Goal: Task Accomplishment & Management: Complete application form

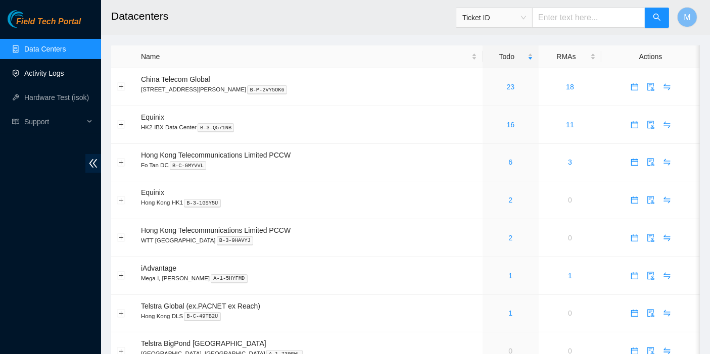
click at [54, 77] on link "Activity Logs" at bounding box center [44, 73] width 40 height 8
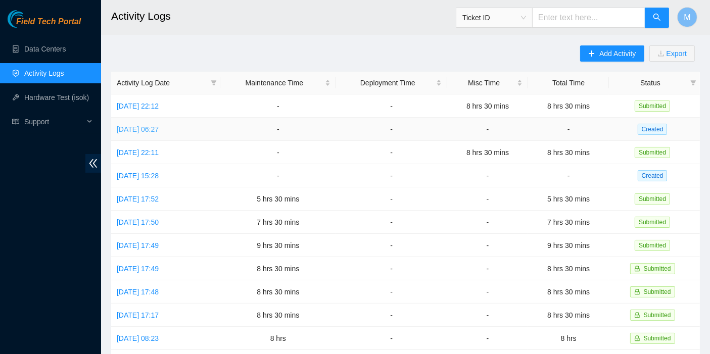
click at [154, 127] on link "Wed, 20 Aug 2025 06:27" at bounding box center [138, 129] width 42 height 8
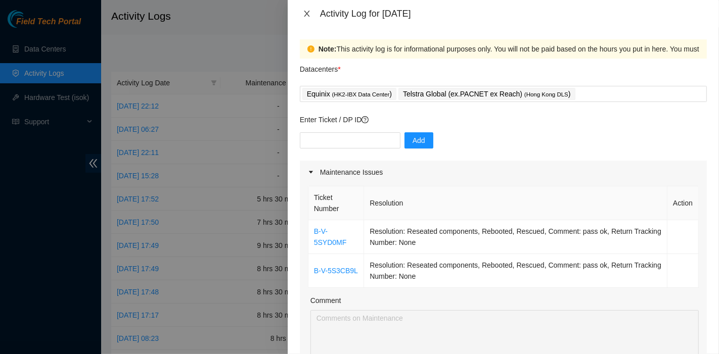
click at [302, 12] on button "Close" at bounding box center [307, 14] width 14 height 10
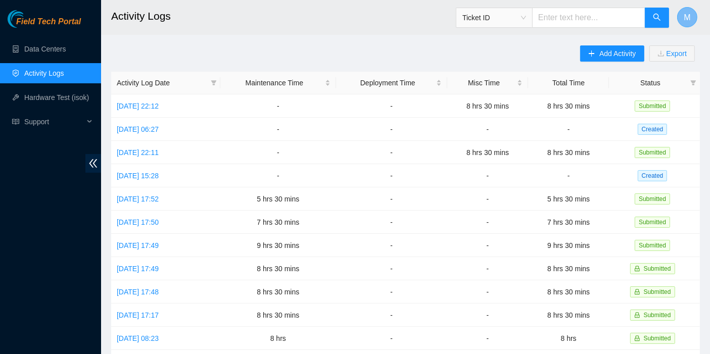
click at [692, 17] on button "M" at bounding box center [687, 17] width 20 height 20
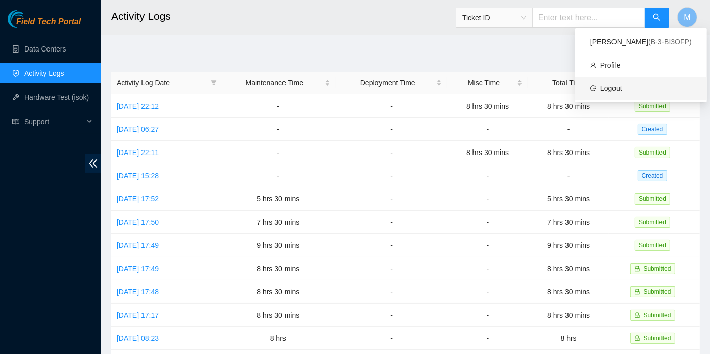
click at [622, 92] on link "Logout" at bounding box center [611, 88] width 22 height 8
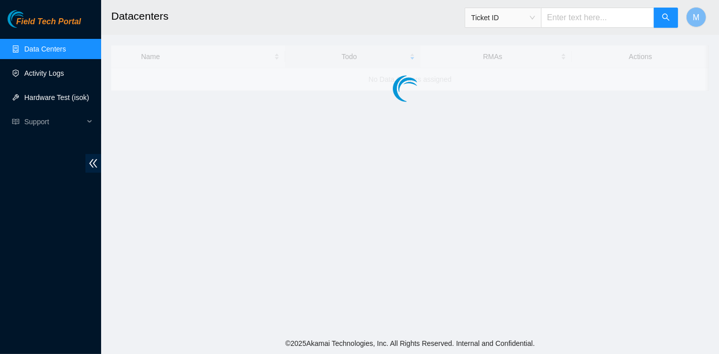
click at [58, 77] on link "Activity Logs" at bounding box center [44, 73] width 40 height 8
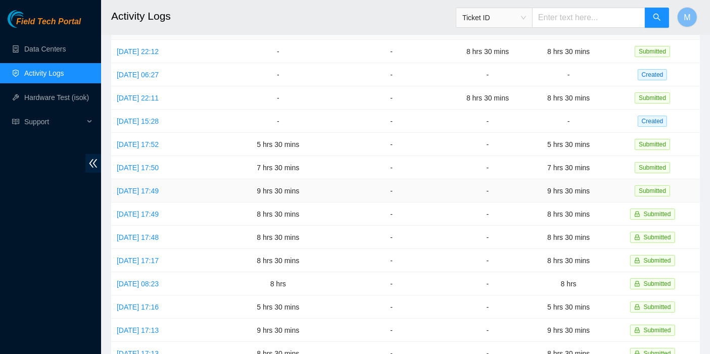
scroll to position [55, 0]
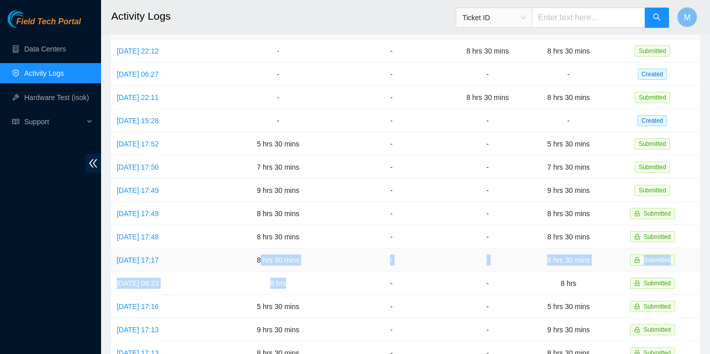
drag, startPoint x: 302, startPoint y: 280, endPoint x: 275, endPoint y: 244, distance: 44.1
click at [275, 244] on tbody "Thu, 21 Aug 2025 22:12 - - 8 hrs 30 mins 8 hrs 30 mins Submitted Wed, 20 Aug 20…" at bounding box center [405, 271] width 589 height 465
click at [275, 249] on td "8 hrs 30 mins" at bounding box center [278, 260] width 116 height 23
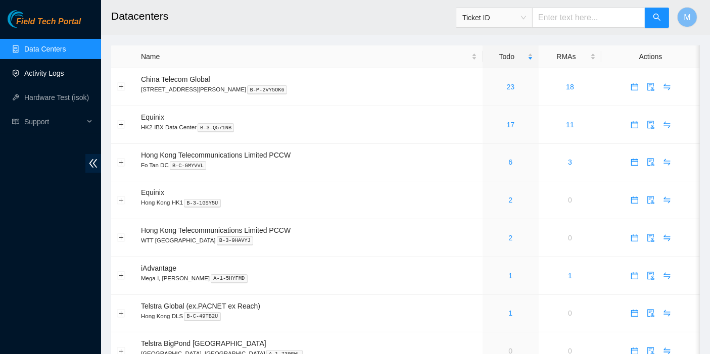
click at [50, 71] on link "Activity Logs" at bounding box center [44, 73] width 40 height 8
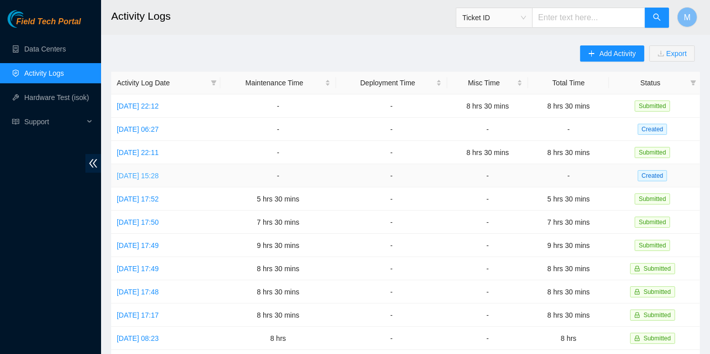
click at [159, 176] on link "[DATE] 15:28" at bounding box center [138, 176] width 42 height 8
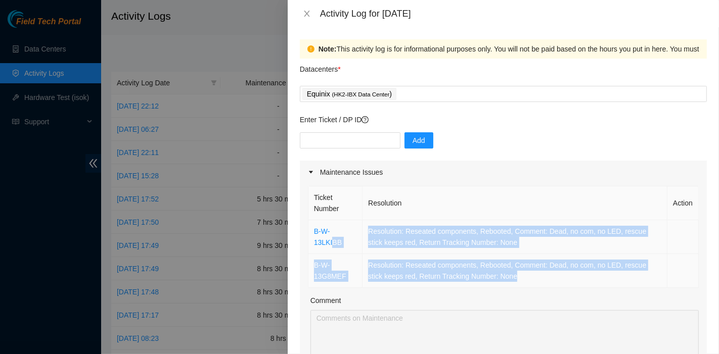
drag, startPoint x: 460, startPoint y: 275, endPoint x: 328, endPoint y: 233, distance: 138.9
click at [331, 236] on tbody "B-W-13LKIBB Resolution: Reseated components, Rebooted, Comment: Dead, no com, n…" at bounding box center [503, 254] width 390 height 68
click at [522, 272] on td "Resolution: Reseated components, Rebooted, Comment: Dead, no com, no LED, rescu…" at bounding box center [514, 271] width 305 height 34
drag, startPoint x: 511, startPoint y: 272, endPoint x: 312, endPoint y: 225, distance: 204.5
click at [312, 225] on tbody "B-W-13LKIBB Resolution: Reseated components, Rebooted, Comment: Dead, no com, n…" at bounding box center [503, 254] width 390 height 68
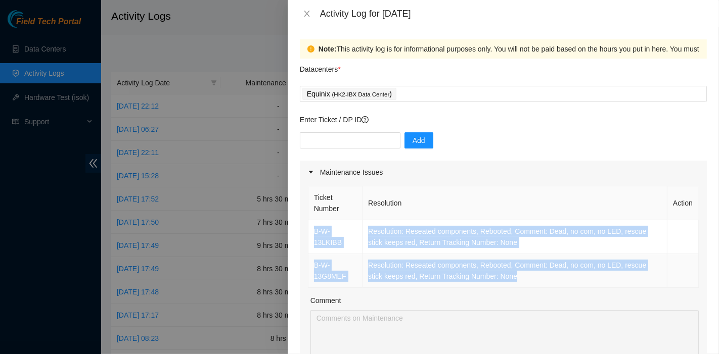
copy tbody "B-W-13LKIBB Resolution: Reseated components, Rebooted, Comment: Dead, no com, n…"
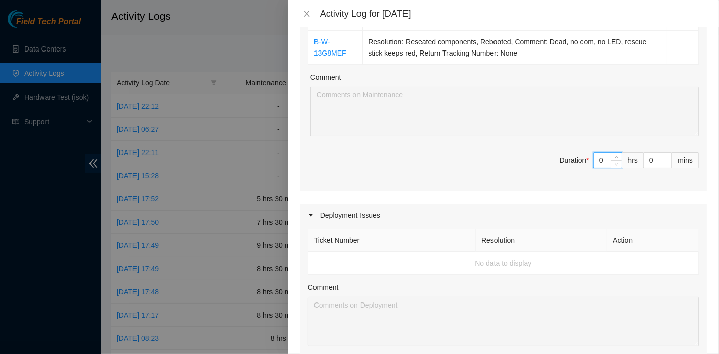
drag, startPoint x: 596, startPoint y: 165, endPoint x: 564, endPoint y: 164, distance: 32.9
click at [564, 164] on span "Duration * 0 hrs 0 mins" at bounding box center [503, 166] width 391 height 28
type input "7"
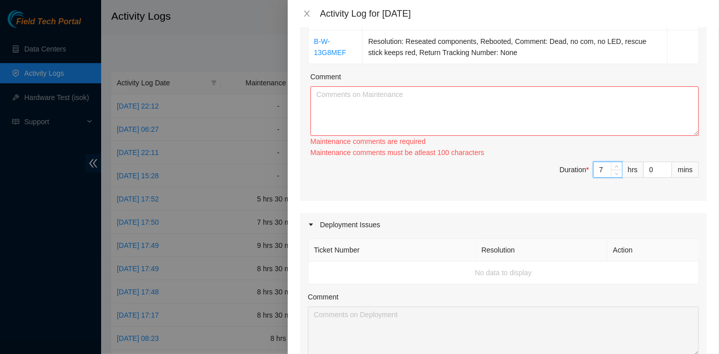
type input "7"
click at [469, 136] on div "Maintenance comments are required" at bounding box center [504, 141] width 388 height 11
click at [462, 124] on textarea "Comment" at bounding box center [504, 111] width 388 height 50
paste textarea "B-W-13LKIBB Resolution: Reseated components, Rebooted, Comment: Dead, no com, n…"
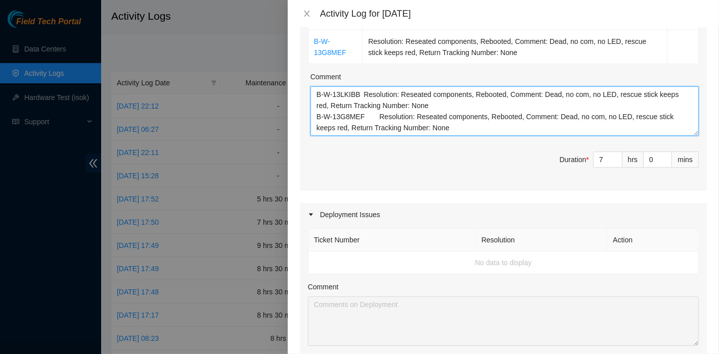
paste textarea "B-V-5PCSU1B Tracking - 450826209170 B-V-5PH3CY2 B-V-5PH3CX9 B-V-5OQS6CD B-V-5OU…"
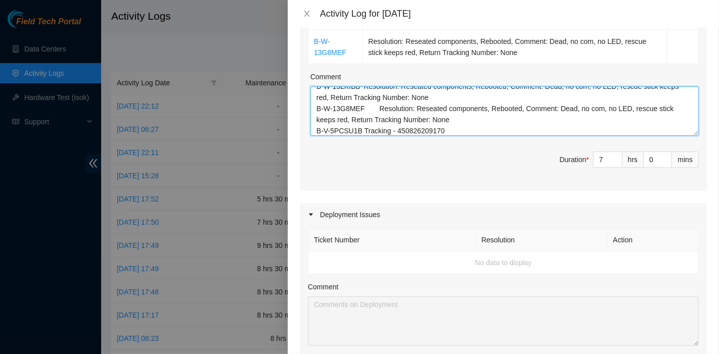
scroll to position [64, 0]
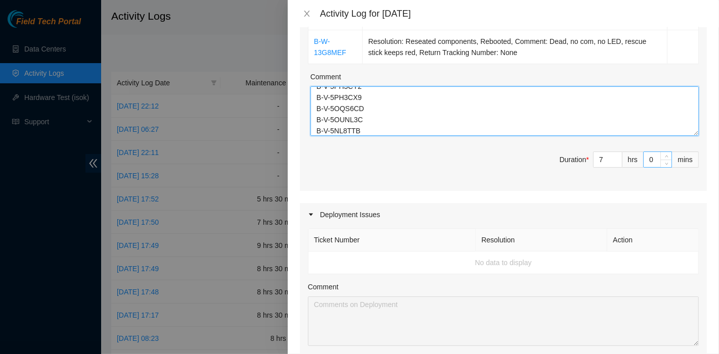
type textarea "B-W-13LKIBB Resolution: Reseated components, Rebooted, Comment: Dead, no com, n…"
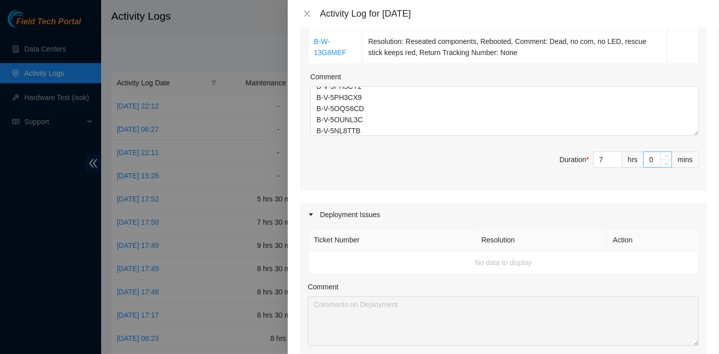
click at [643, 154] on input "0" at bounding box center [657, 159] width 28 height 15
type input "30"
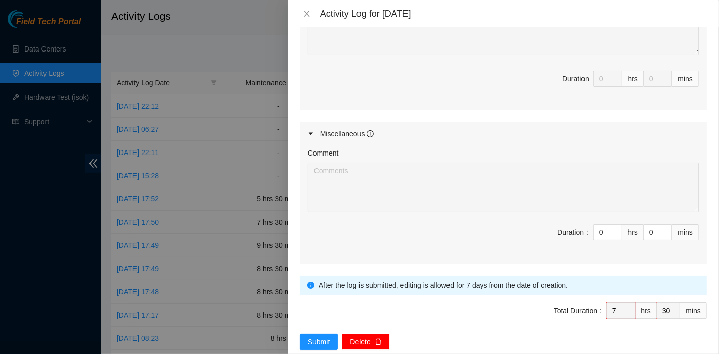
scroll to position [532, 0]
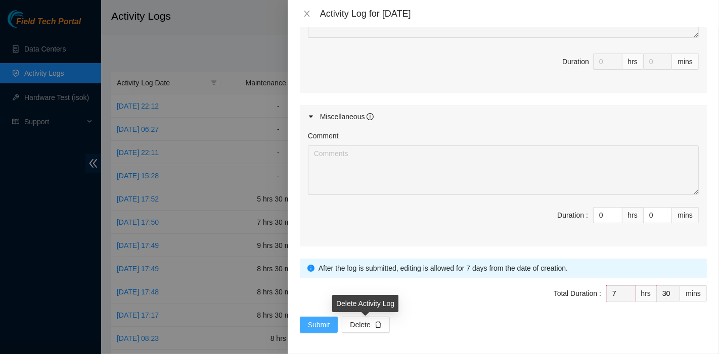
type input "30"
click at [322, 317] on button "Submit" at bounding box center [319, 325] width 38 height 16
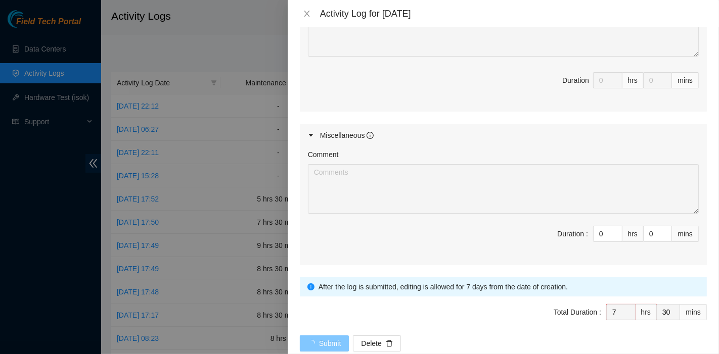
scroll to position [468, 0]
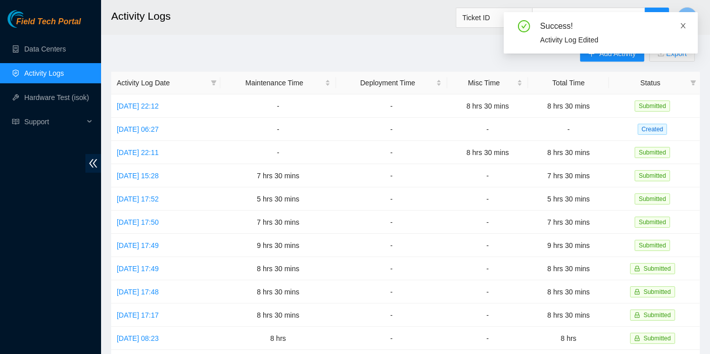
click at [684, 25] on icon "close" at bounding box center [683, 25] width 5 height 5
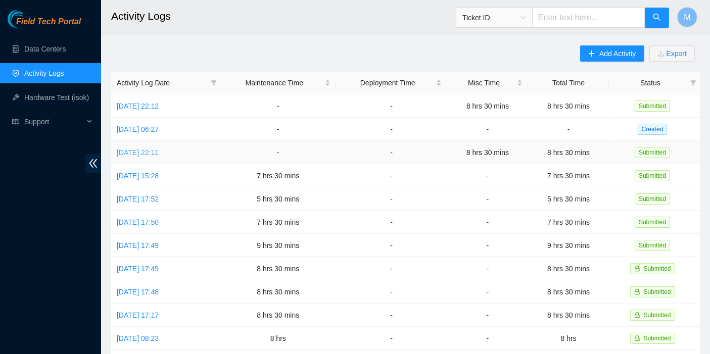
click at [149, 155] on link "Tue, 19 Aug 2025 22:11" at bounding box center [138, 153] width 42 height 8
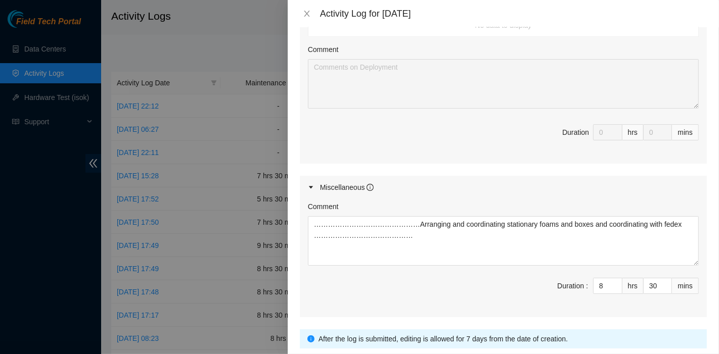
scroll to position [448, 0]
click at [308, 12] on icon "close" at bounding box center [307, 14] width 6 height 6
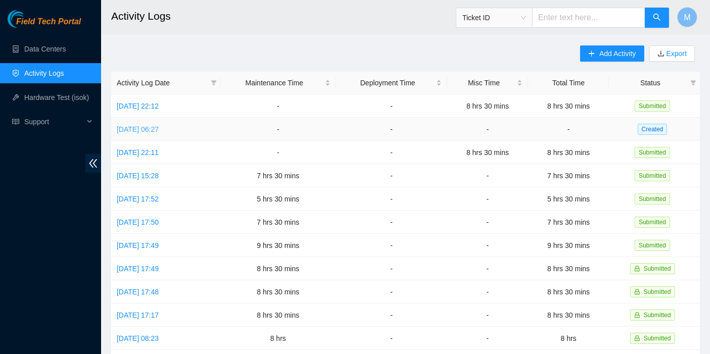
click at [156, 127] on link "Wed, 20 Aug 2025 06:27" at bounding box center [138, 129] width 42 height 8
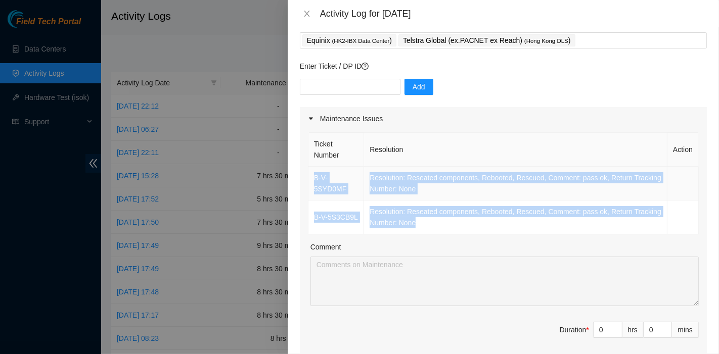
drag, startPoint x: 414, startPoint y: 236, endPoint x: 312, endPoint y: 183, distance: 114.8
click at [312, 183] on tbody "B-V-5SYD0MF Resolution: Reseated components, Rebooted, Rescued, Comment: pass o…" at bounding box center [503, 201] width 390 height 68
copy tbody "B-V-5SYD0MF Resolution: Reseated components, Rebooted, Rescued, Comment: pass o…"
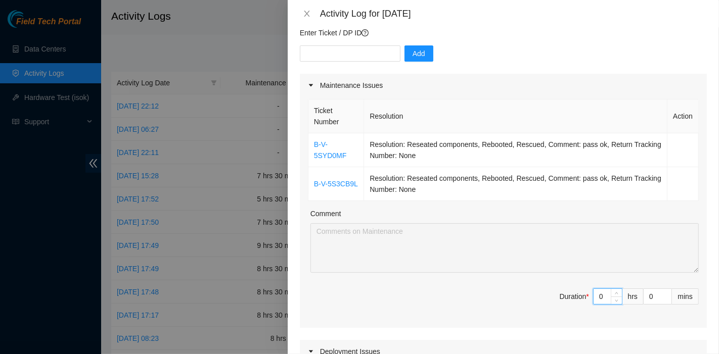
drag, startPoint x: 598, startPoint y: 304, endPoint x: 572, endPoint y: 300, distance: 26.6
click at [573, 300] on span "Duration * 0 hrs 0 mins" at bounding box center [503, 303] width 391 height 28
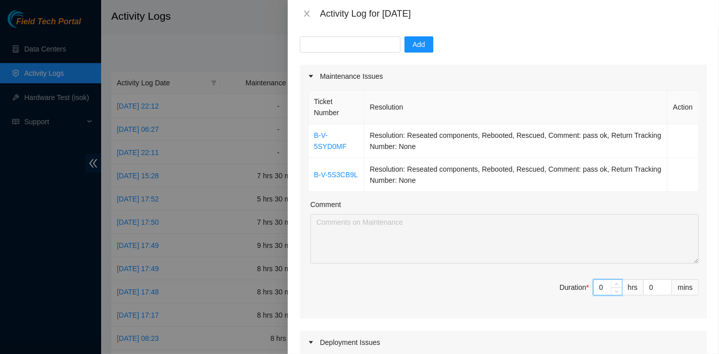
type input "7"
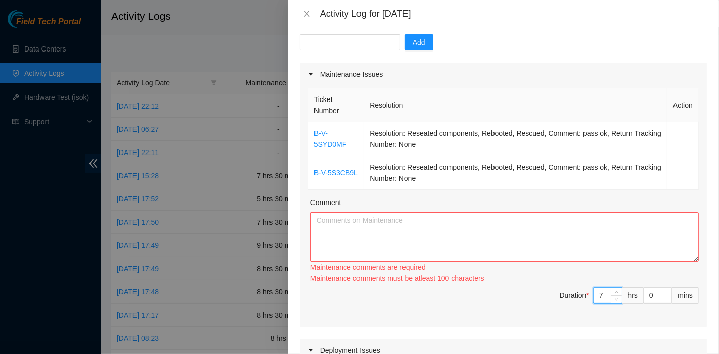
type input "7"
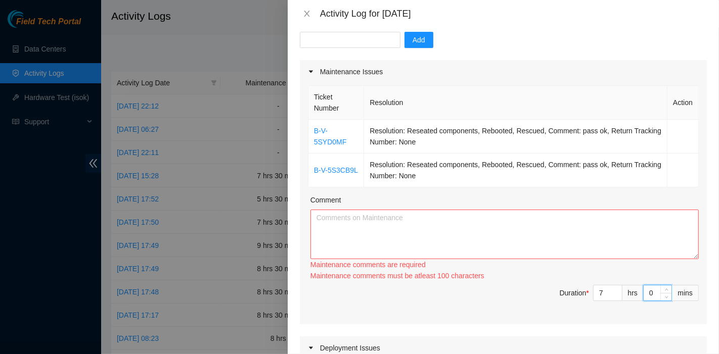
type input "3"
type input "39"
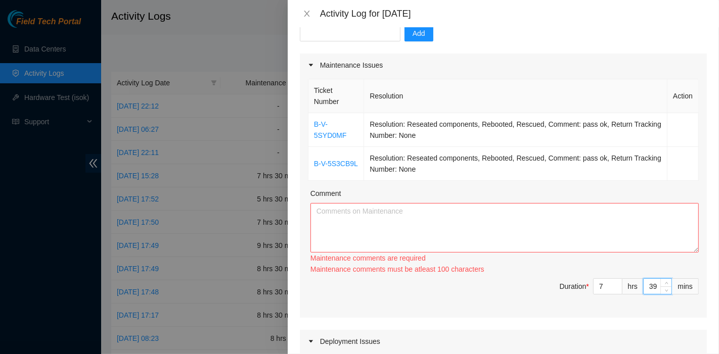
type input "3"
type input "30"
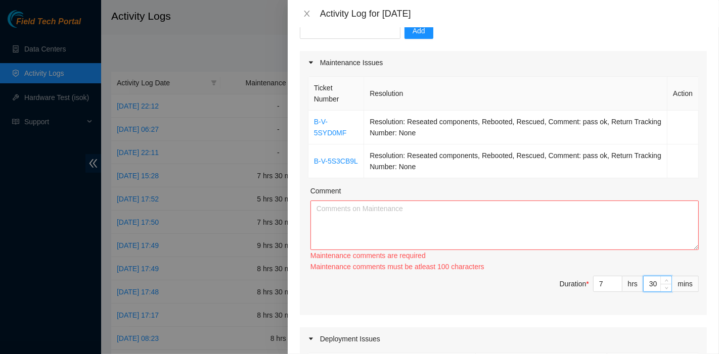
type input "30"
click at [423, 234] on textarea "Comment" at bounding box center [504, 226] width 388 height 50
paste textarea "B-V-5SYD0MF Resolution: Reseated components, Rebooted, Rescued, Comment: pass o…"
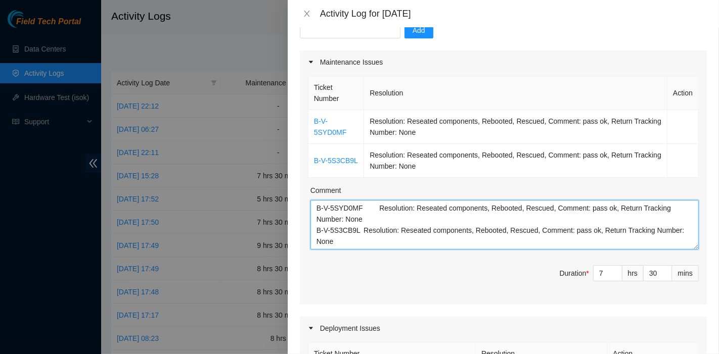
click at [454, 235] on textarea "B-V-5SYD0MF Resolution: Reseated components, Rebooted, Rescued, Comment: pass o…" at bounding box center [504, 225] width 388 height 50
click at [455, 239] on textarea "B-V-5SYD0MF Resolution: Reseated components, Rebooted, Rescued, Comment: pass o…" at bounding box center [504, 225] width 388 height 50
paste textarea "-V-5Q7Z74T B-V-5QHW3FH B-V-5NHX5VJ Tracking - 4173284134546 B-V-5PA9TIP"
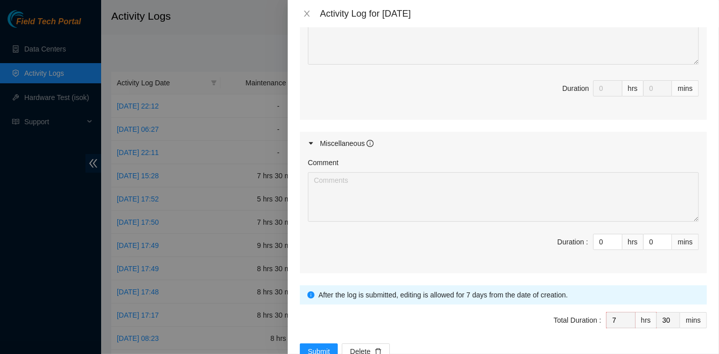
scroll to position [532, 0]
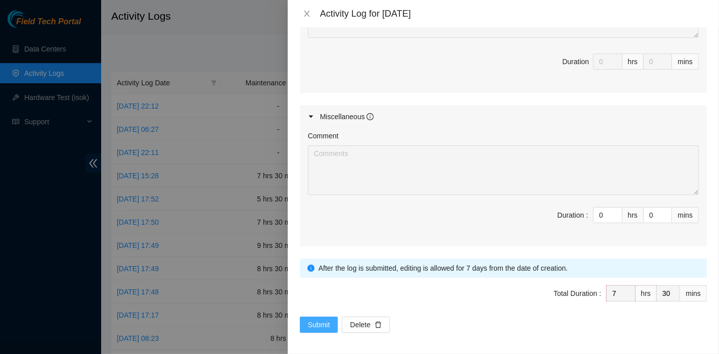
type textarea "B-V-5SYD0MF Resolution: Reseated components, Rebooted, Rescued, Comment: pass o…"
click at [321, 317] on button "Submit" at bounding box center [319, 325] width 38 height 16
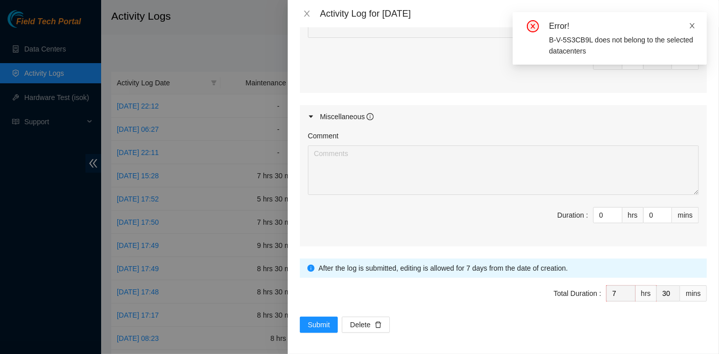
click at [693, 20] on link at bounding box center [691, 25] width 7 height 11
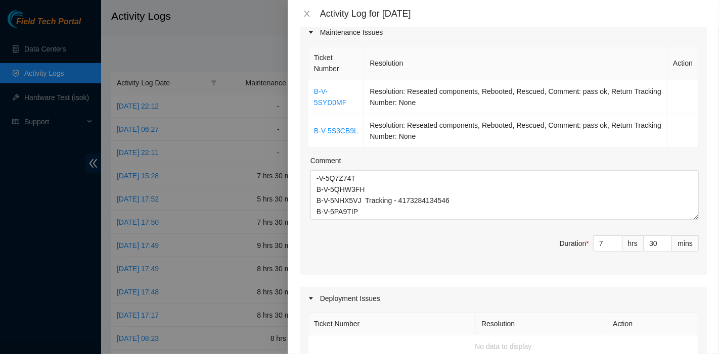
scroll to position [44, 0]
click at [345, 130] on link "B-V-5S3CB9L" at bounding box center [336, 131] width 44 height 8
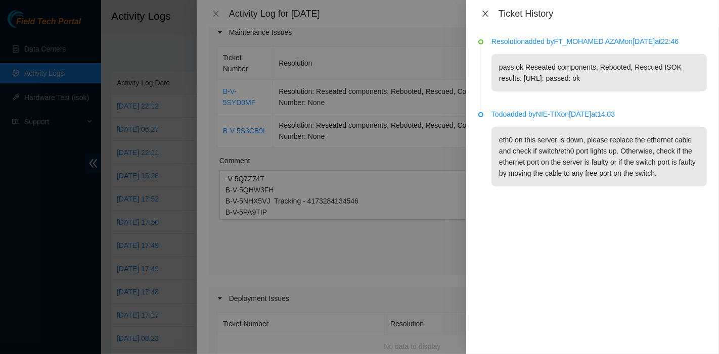
click at [488, 12] on icon "close" at bounding box center [485, 14] width 8 height 8
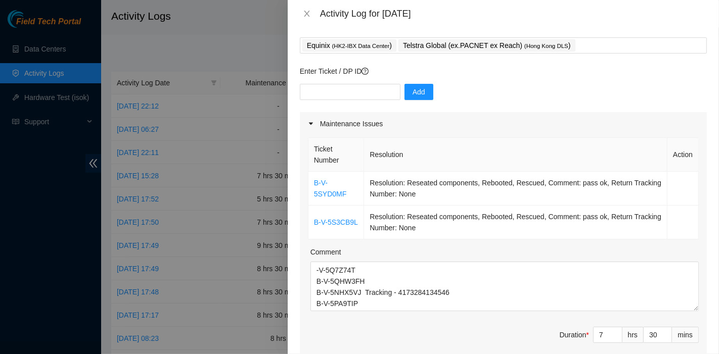
scroll to position [0, 0]
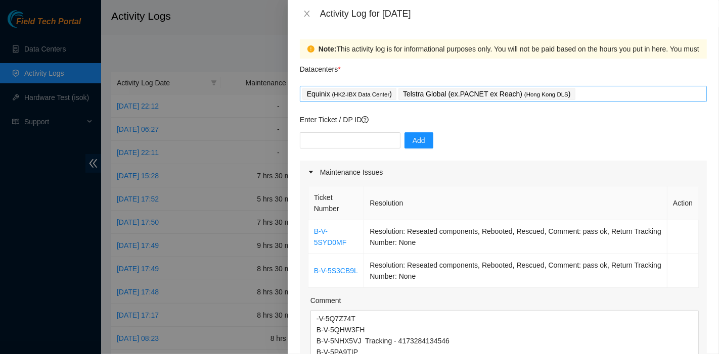
click at [605, 90] on div "Equinix ( HK2-IBX Data Center ) Telstra Global (ex.PACNET ex Reach) ( Hong Kong…" at bounding box center [503, 94] width 402 height 14
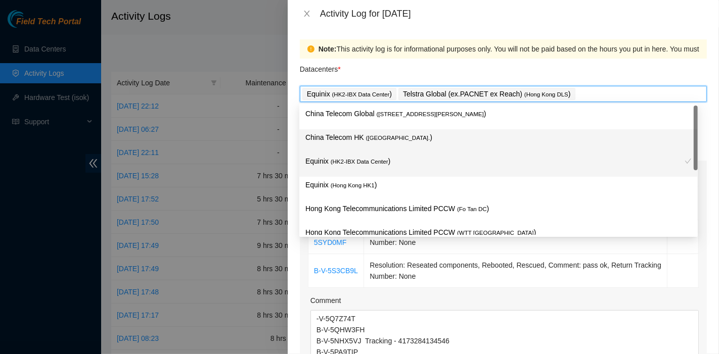
click at [447, 135] on p "China Telecom HK ( Hong Kong. )" at bounding box center [498, 138] width 386 height 12
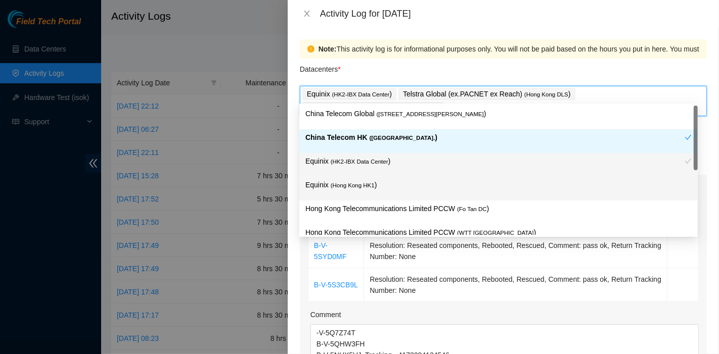
click at [397, 187] on p "Equinix ( Hong Kong HK1 )" at bounding box center [498, 185] width 386 height 12
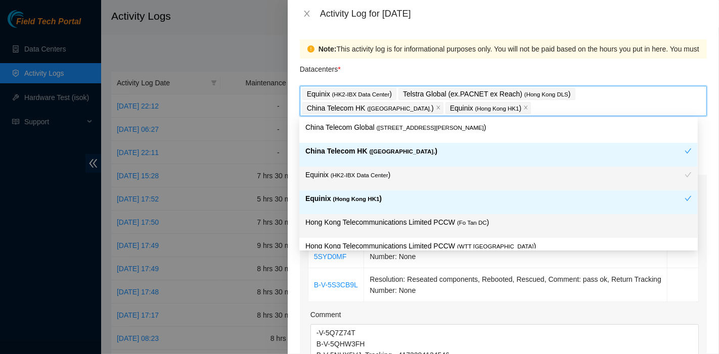
click at [422, 221] on p "Hong Kong Telecommunications Limited PCCW ( Fo Tan DC )" at bounding box center [498, 223] width 386 height 12
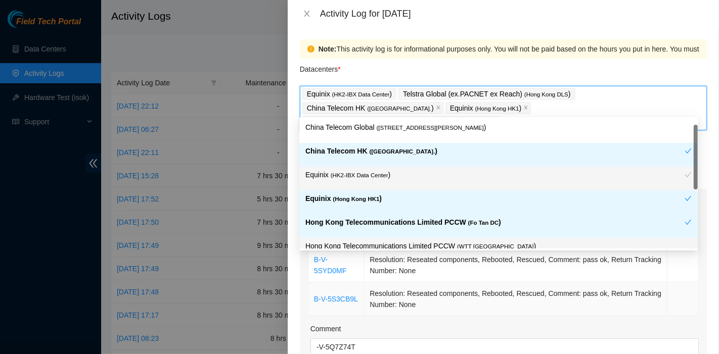
scroll to position [27, 0]
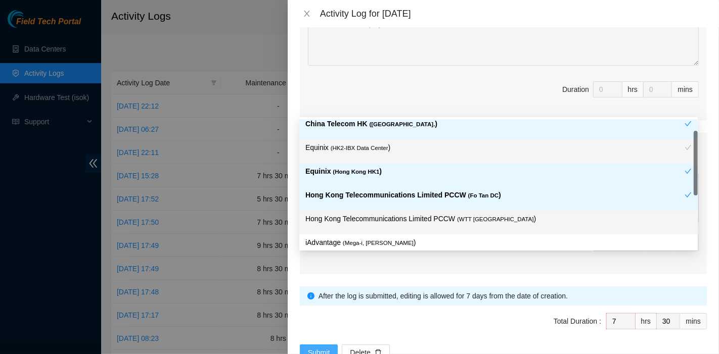
click at [318, 347] on span "Submit" at bounding box center [319, 352] width 22 height 11
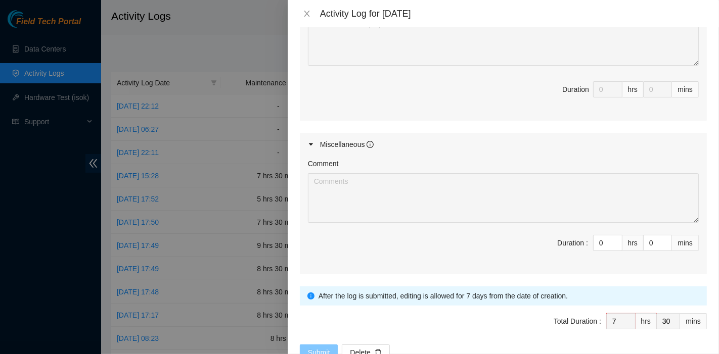
scroll to position [533, 0]
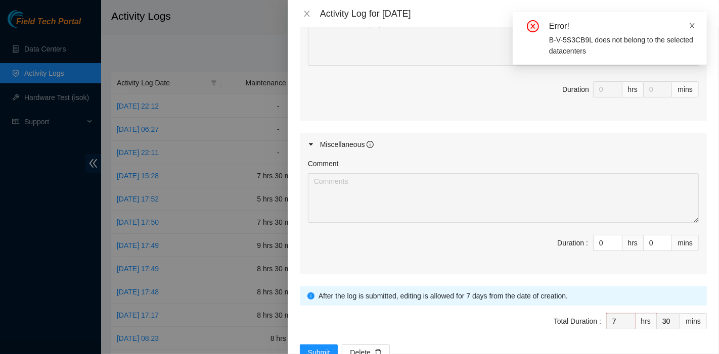
click at [691, 23] on icon "close" at bounding box center [691, 25] width 7 height 7
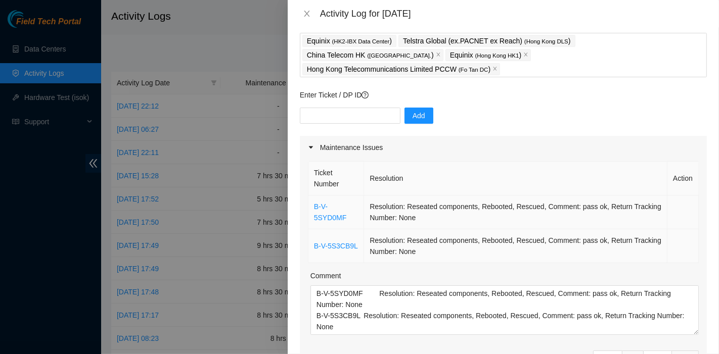
scroll to position [53, 0]
drag, startPoint x: 355, startPoint y: 231, endPoint x: 311, endPoint y: 230, distance: 44.5
click at [311, 230] on td "B-V-5S3CB9L" at bounding box center [336, 247] width 56 height 34
copy link "B-V-5S3CB9L"
click at [361, 108] on input "text" at bounding box center [350, 116] width 101 height 16
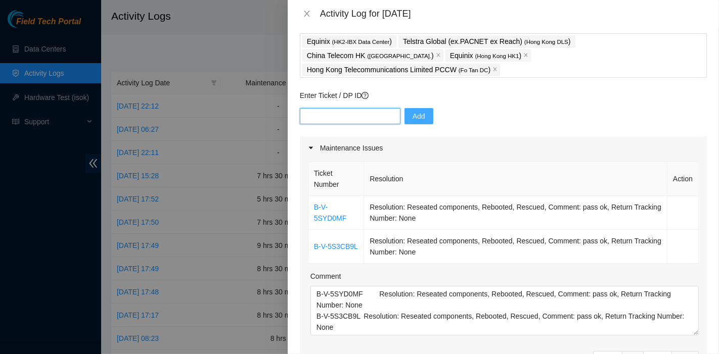
paste input "B-V-5S3CB9L"
type input "B-V-5S3CB9L"
click at [412, 111] on span "Add" at bounding box center [418, 116] width 13 height 11
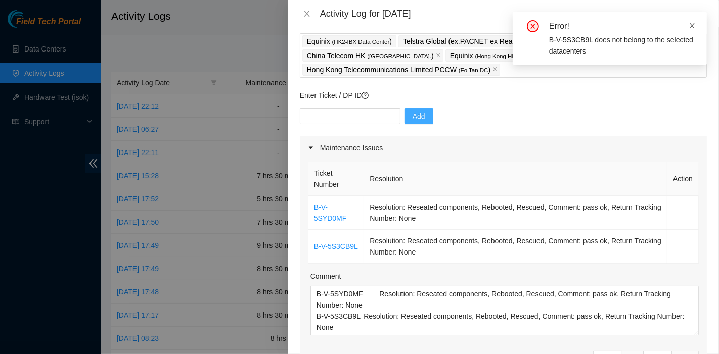
click at [693, 24] on icon "close" at bounding box center [691, 25] width 5 height 5
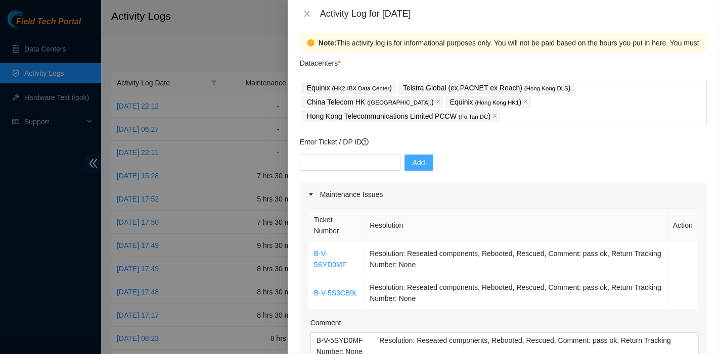
scroll to position [0, 0]
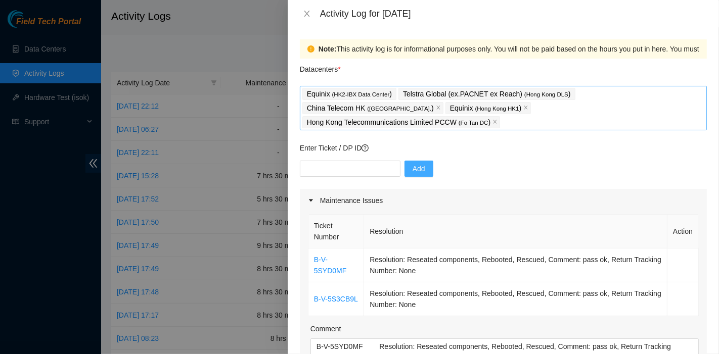
click at [595, 113] on div "Equinix ( HK2-IBX Data Center ) Telstra Global (ex.PACNET ex Reach) ( Hong Kong…" at bounding box center [503, 108] width 402 height 42
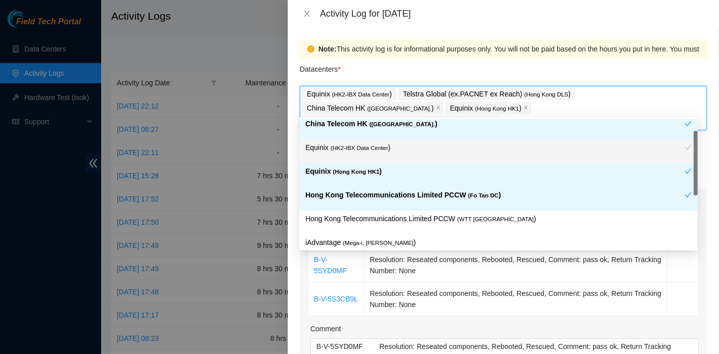
click at [385, 149] on p "Equinix ( HK2-IBX Data Center )" at bounding box center [494, 148] width 379 height 12
click at [403, 125] on p "China Telecom HK ( Hong Kong. )" at bounding box center [494, 124] width 379 height 12
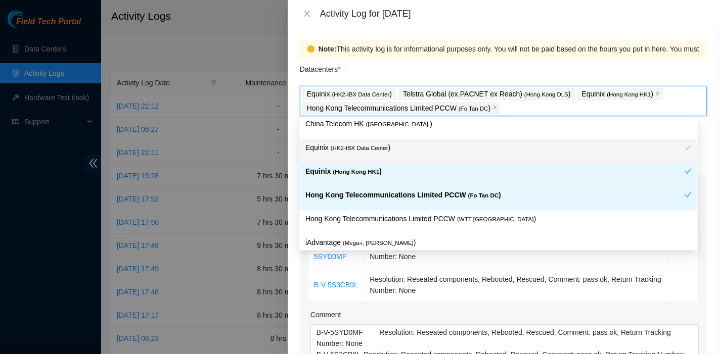
click at [394, 174] on p "Equinix ( Hong Kong HK1 )" at bounding box center [494, 172] width 379 height 12
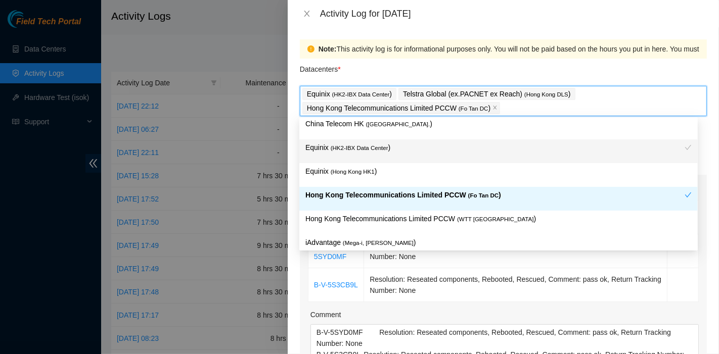
click at [408, 196] on p "Hong Kong Telecommunications Limited PCCW ( Fo Tan DC )" at bounding box center [494, 196] width 379 height 12
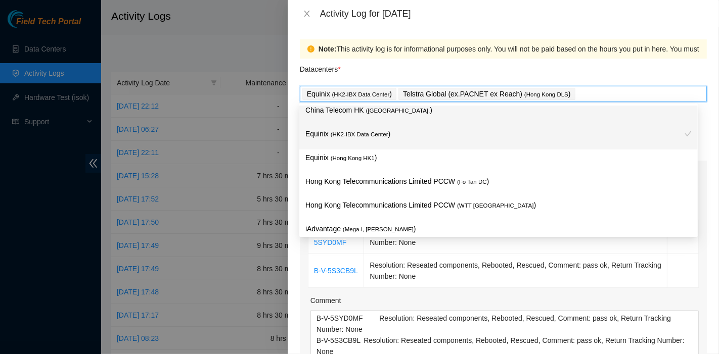
click at [373, 117] on div "China Telecom HK ( Hong Kong. )" at bounding box center [498, 114] width 386 height 19
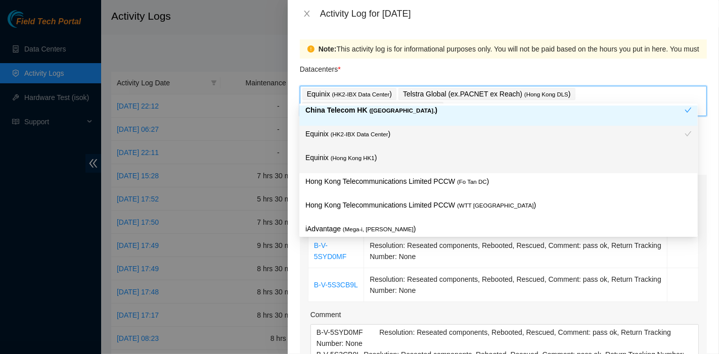
click at [381, 156] on p "Equinix ( Hong Kong HK1 )" at bounding box center [498, 158] width 386 height 12
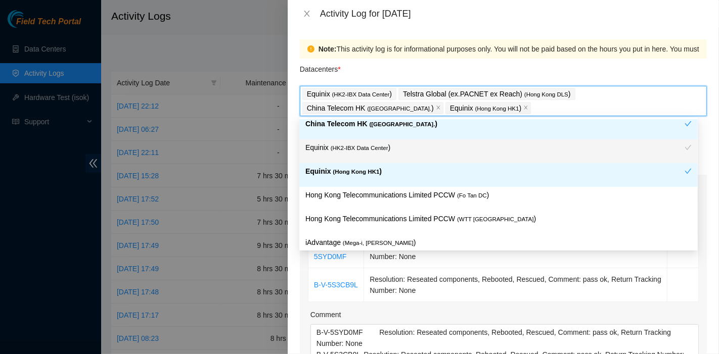
click at [399, 185] on div "Equinix ( Hong Kong HK1 )" at bounding box center [498, 175] width 398 height 24
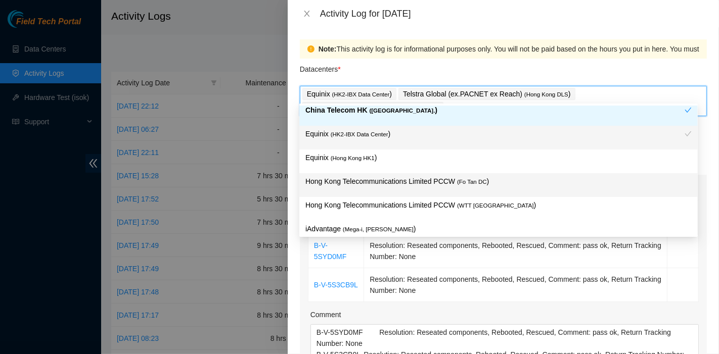
click at [408, 192] on div "Hong Kong Telecommunications Limited PCCW ( Fo Tan DC )" at bounding box center [498, 185] width 386 height 19
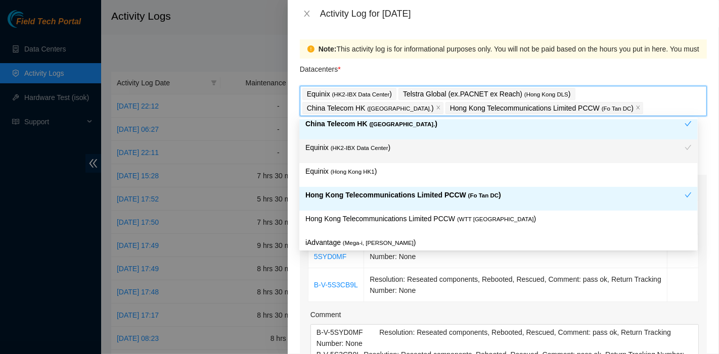
click at [383, 175] on p "Equinix ( Hong Kong HK1 )" at bounding box center [498, 172] width 386 height 12
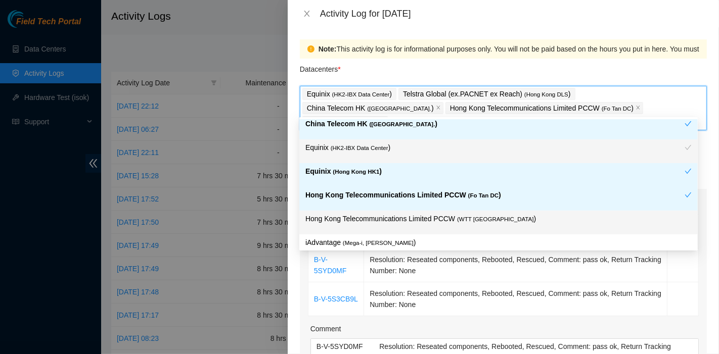
click at [421, 217] on p "Hong Kong Telecommunications Limited PCCW ( WTT DC )" at bounding box center [498, 219] width 386 height 12
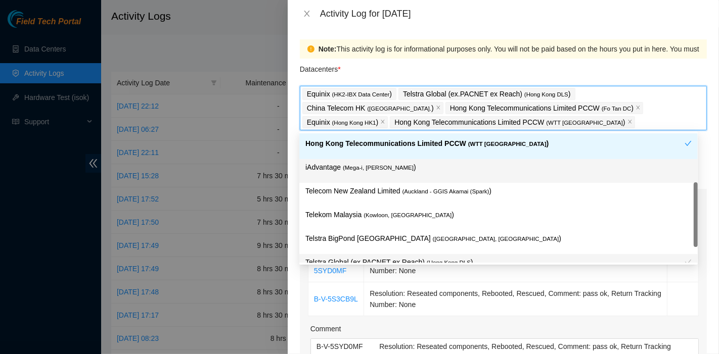
click at [378, 165] on span "( Mega-i, Chai Wan" at bounding box center [378, 168] width 71 height 6
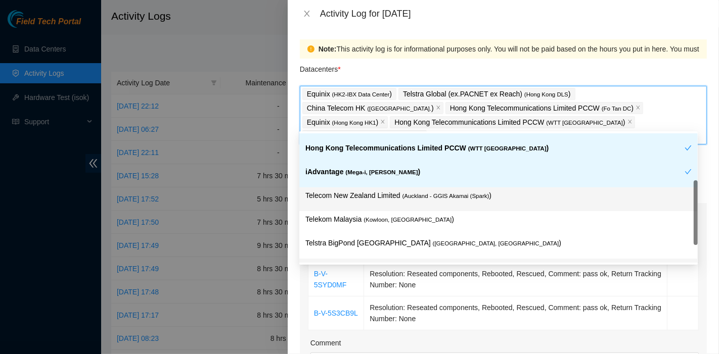
click at [404, 193] on span "( Auckland - GGIS Akamai (Spark)" at bounding box center [445, 196] width 87 height 6
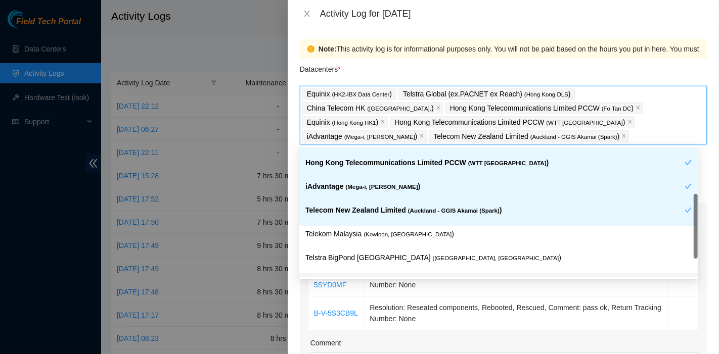
scroll to position [111, 0]
click at [413, 217] on div "Telecom New Zealand Limited ( Auckland - GGIS Akamai (Spark) )" at bounding box center [494, 214] width 379 height 19
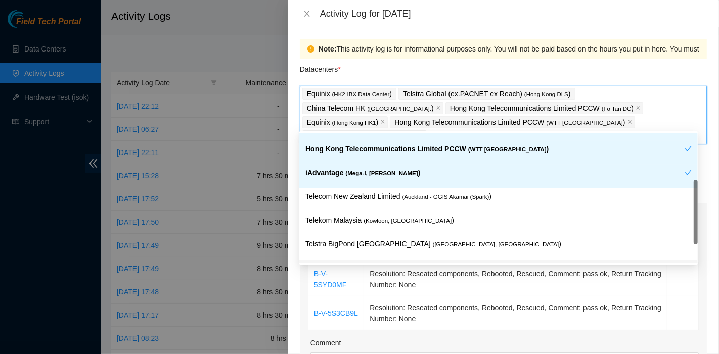
click at [385, 179] on div "iAdvantage ( Mega-i, Chai Wan )" at bounding box center [494, 176] width 379 height 19
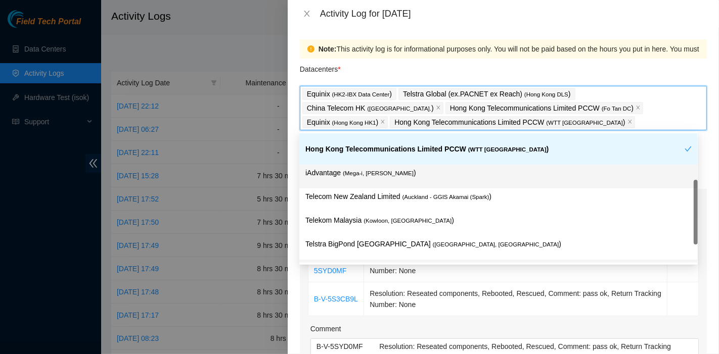
click at [378, 168] on p "iAdvantage ( Mega-i, Chai Wan )" at bounding box center [498, 173] width 386 height 12
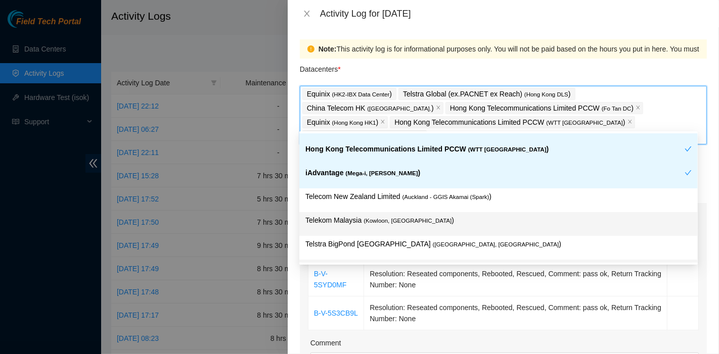
click at [429, 226] on div "Telekom Malaysia ( Kowloon, Hong Kong )" at bounding box center [498, 224] width 386 height 19
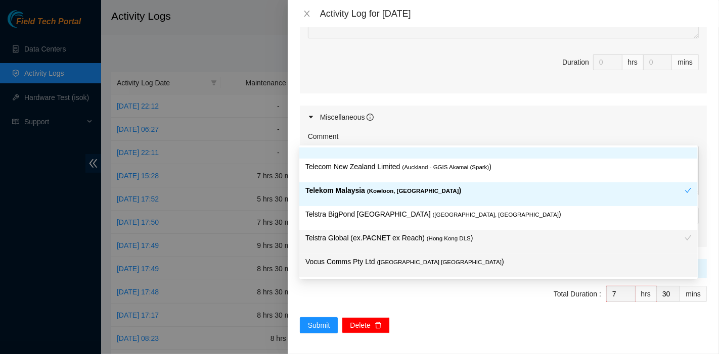
scroll to position [575, 0]
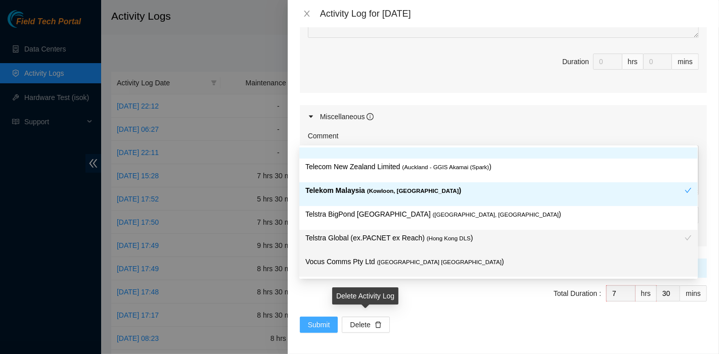
click at [321, 322] on span "Submit" at bounding box center [319, 324] width 22 height 11
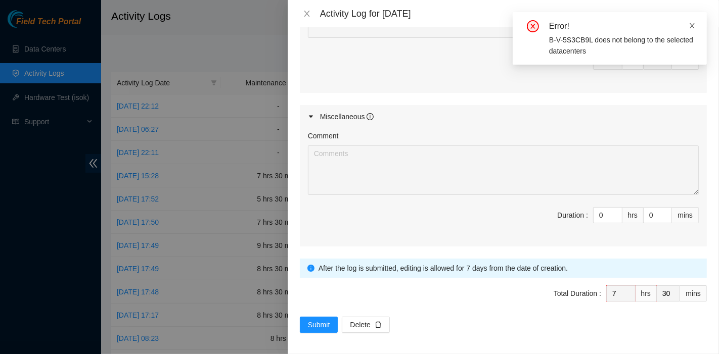
click at [691, 24] on icon "close" at bounding box center [691, 25] width 7 height 7
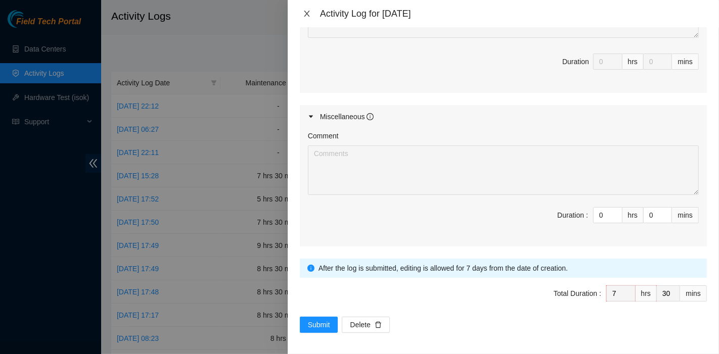
click at [308, 17] on icon "close" at bounding box center [307, 14] width 8 height 8
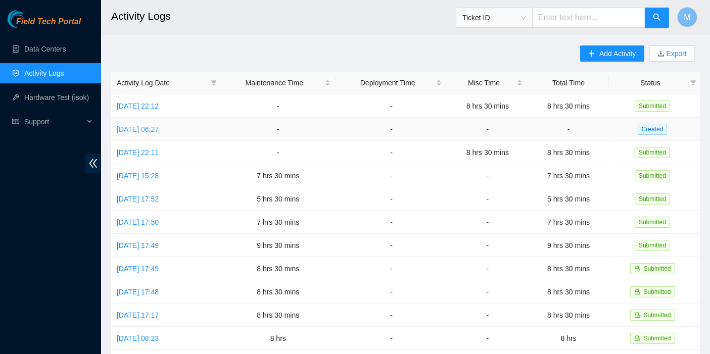
click at [131, 125] on link "Wed, 20 Aug 2025 06:27" at bounding box center [138, 129] width 42 height 8
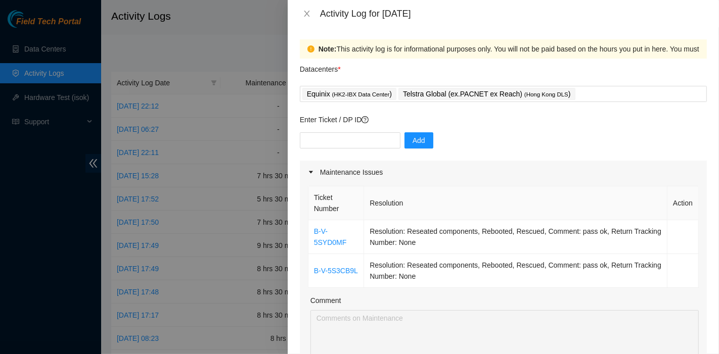
click at [303, 19] on div "Activity Log for 20-08-2025" at bounding box center [503, 13] width 407 height 11
click at [305, 15] on icon "close" at bounding box center [307, 14] width 6 height 6
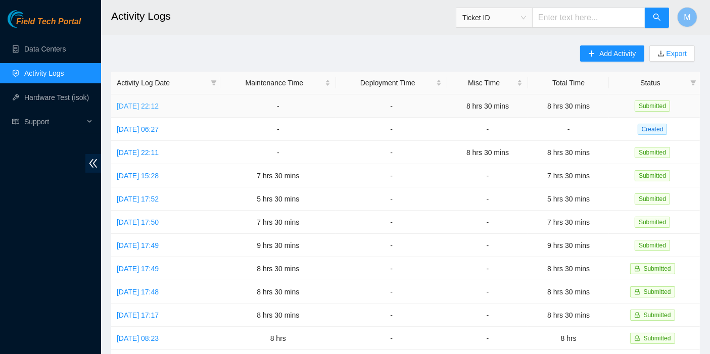
click at [144, 107] on link "Thu, 21 Aug 2025 22:12" at bounding box center [138, 106] width 42 height 8
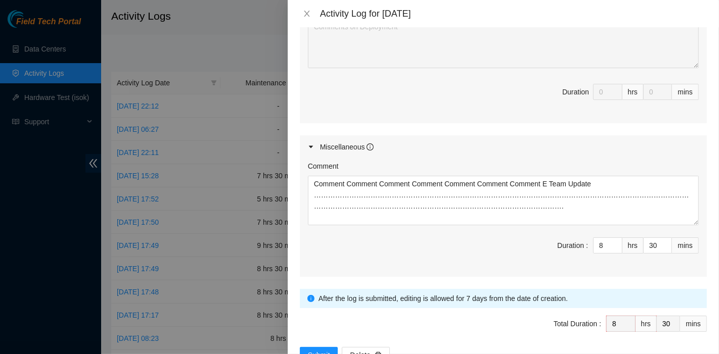
scroll to position [489, 0]
click at [307, 13] on icon "close" at bounding box center [307, 14] width 6 height 6
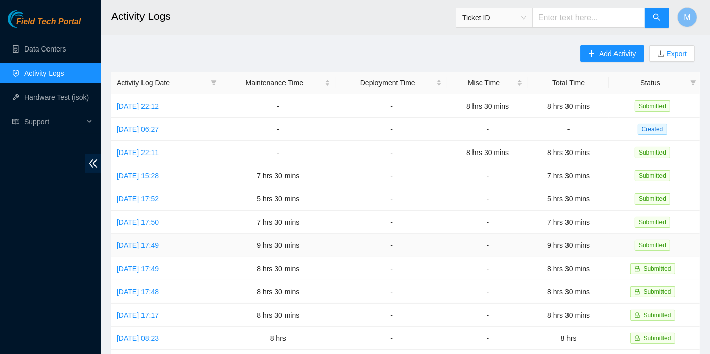
click at [144, 252] on td "Fri, 15 Aug 2025 17:49" at bounding box center [165, 245] width 109 height 23
click at [151, 242] on link "Fri, 15 Aug 2025 17:49" at bounding box center [138, 246] width 42 height 8
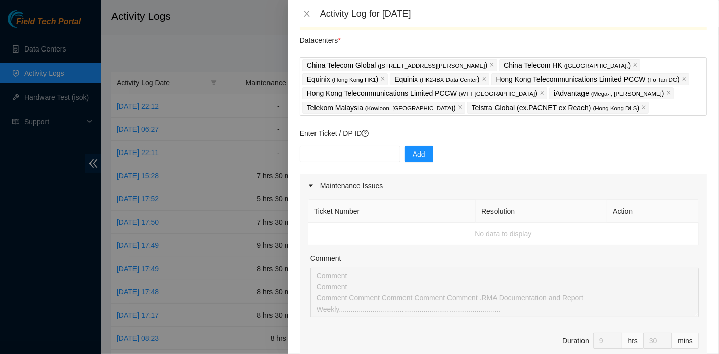
scroll to position [0, 0]
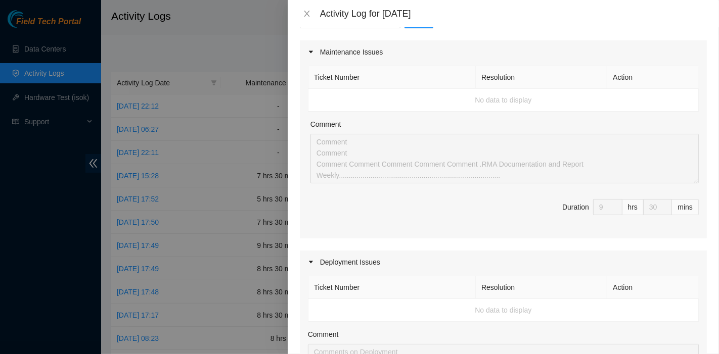
click at [351, 187] on div "Ticket Number Resolution Action No data to display Comment Comment Comment Comm…" at bounding box center [503, 151] width 407 height 175
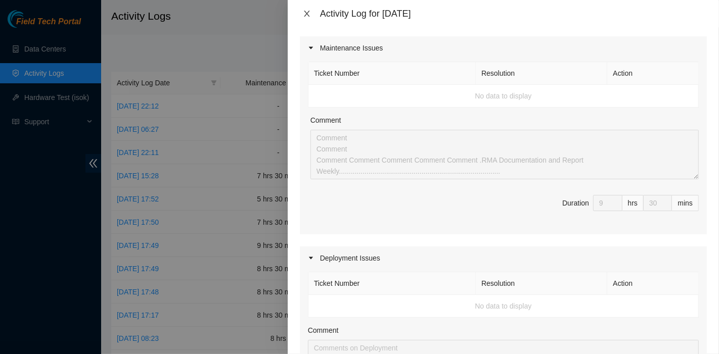
click at [309, 13] on icon "close" at bounding box center [307, 14] width 8 height 8
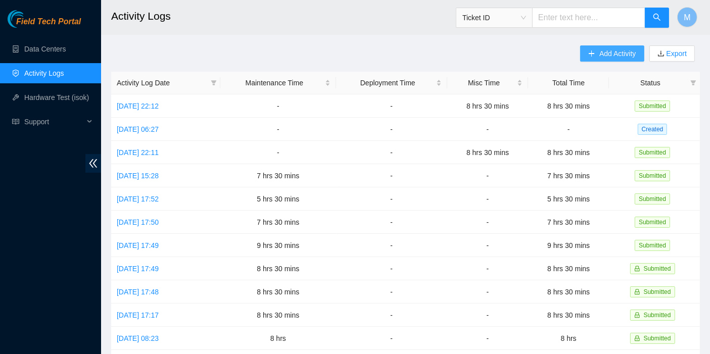
click at [618, 49] on span "Add Activity" at bounding box center [617, 53] width 36 height 11
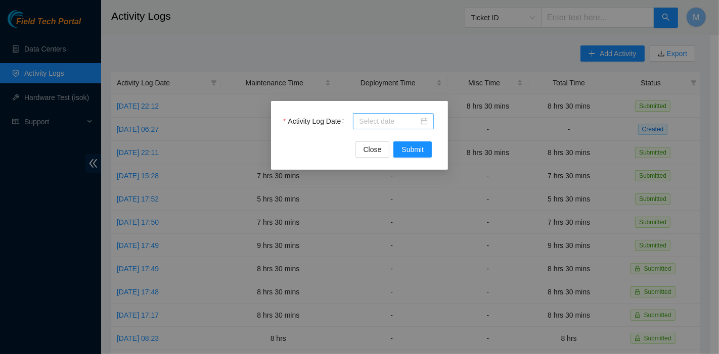
click at [384, 116] on input "Activity Log Date" at bounding box center [389, 121] width 60 height 11
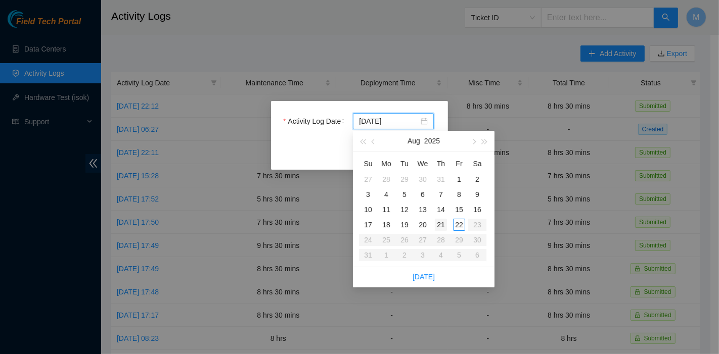
type input "2025-08-21"
type input "2025-08-22"
click at [462, 223] on div "22" at bounding box center [459, 225] width 12 height 12
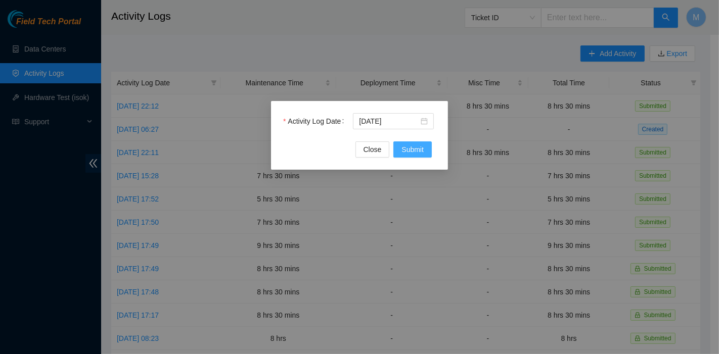
click at [410, 145] on span "Submit" at bounding box center [412, 149] width 22 height 11
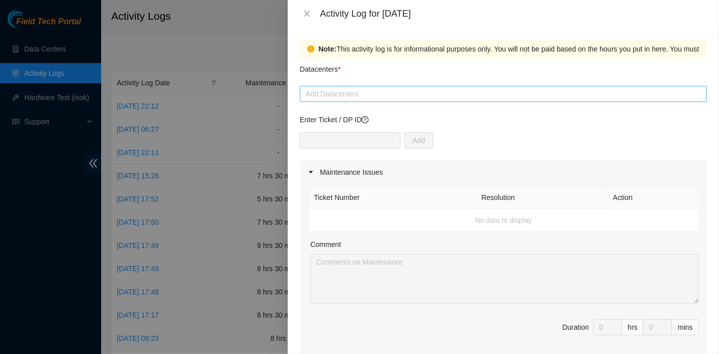
click at [384, 99] on div at bounding box center [503, 94] width 402 height 12
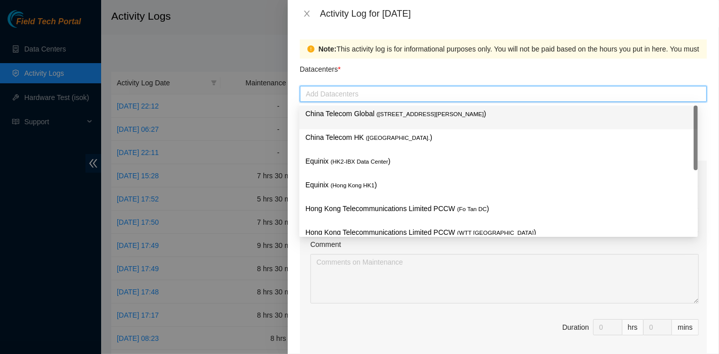
click at [381, 111] on span "( Room B11, 2/F, 18 Chun Yat Street, TKO , Hong Kong" at bounding box center [430, 114] width 107 height 6
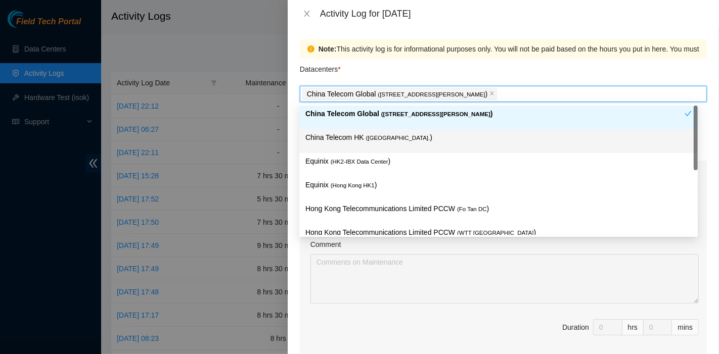
click at [366, 147] on div "China Telecom HK ( Hong Kong. )" at bounding box center [498, 141] width 386 height 19
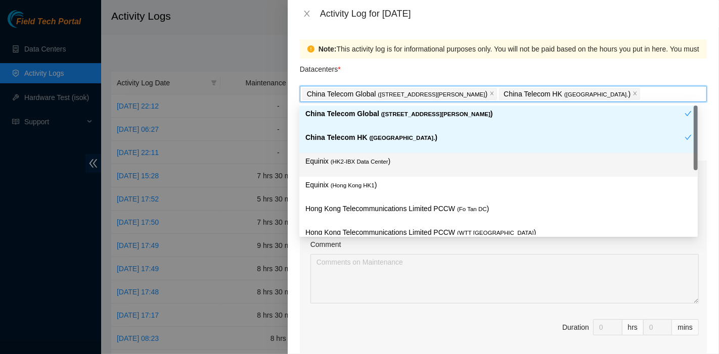
click at [369, 165] on p "Equinix ( HK2-IBX Data Center )" at bounding box center [498, 162] width 386 height 12
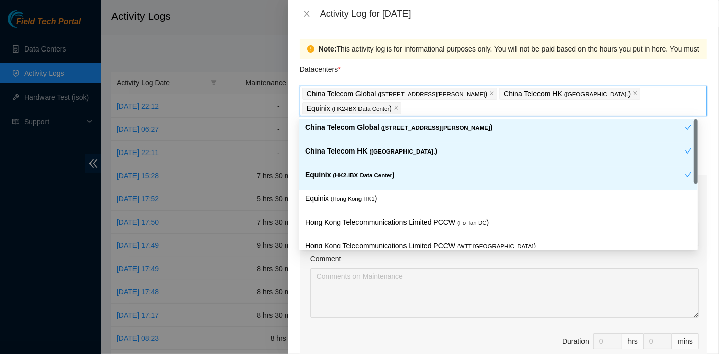
click at [369, 190] on div "Equinix ( HK2-IBX Data Center )" at bounding box center [498, 179] width 398 height 24
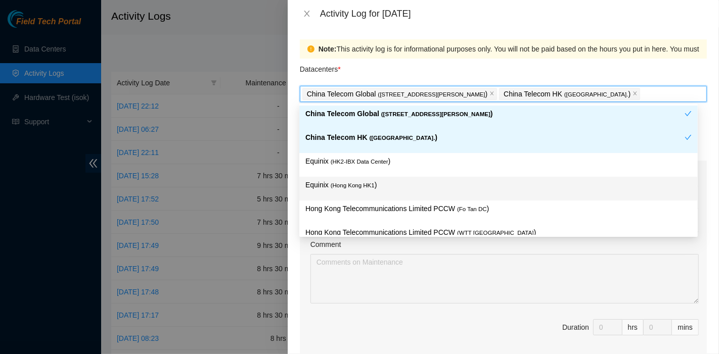
click at [377, 191] on div "Equinix ( Hong Kong HK1 )" at bounding box center [498, 188] width 386 height 19
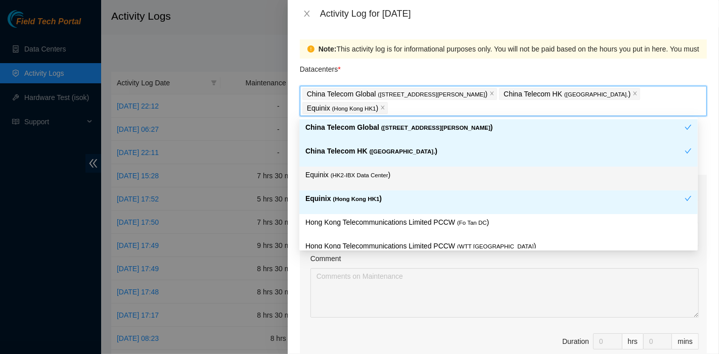
click at [376, 177] on span "( HK2-IBX Data Center" at bounding box center [360, 175] width 58 height 6
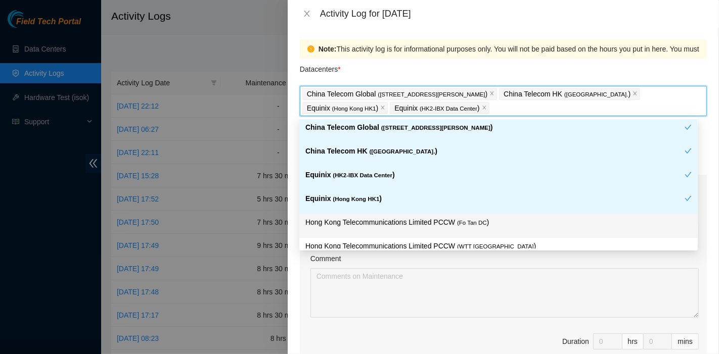
click at [432, 221] on p "Hong Kong Telecommunications Limited PCCW ( Fo Tan DC )" at bounding box center [498, 223] width 386 height 12
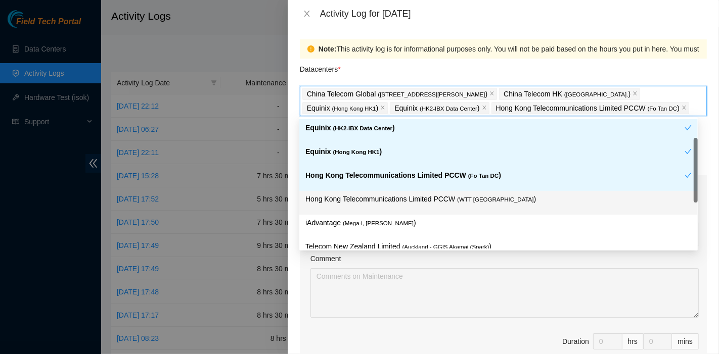
click at [460, 210] on div "Hong Kong Telecommunications Limited PCCW ( WTT DC )" at bounding box center [498, 203] width 386 height 19
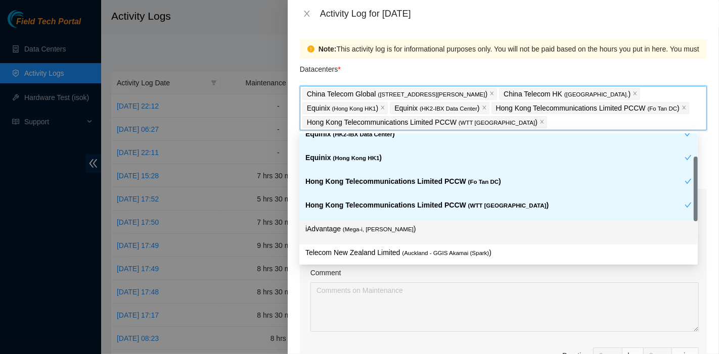
click at [414, 223] on p "iAdvantage ( Mega-i, Chai Wan )" at bounding box center [498, 229] width 386 height 12
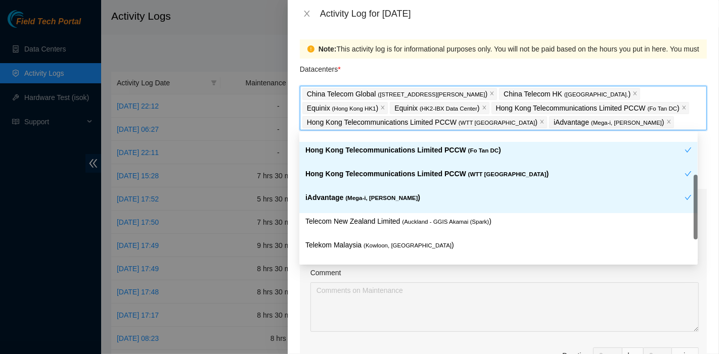
scroll to position [155, 0]
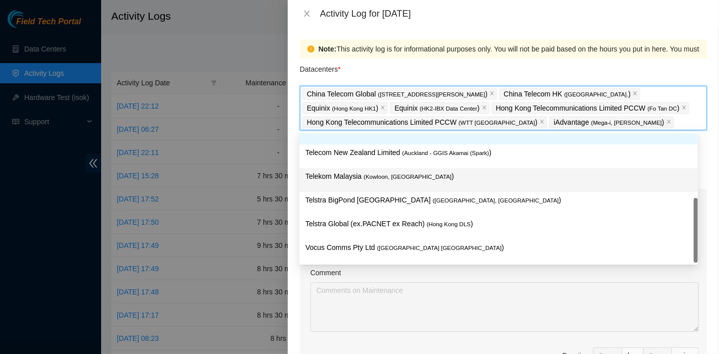
click at [416, 171] on p "Telekom Malaysia ( Kowloon, Hong Kong )" at bounding box center [498, 177] width 386 height 12
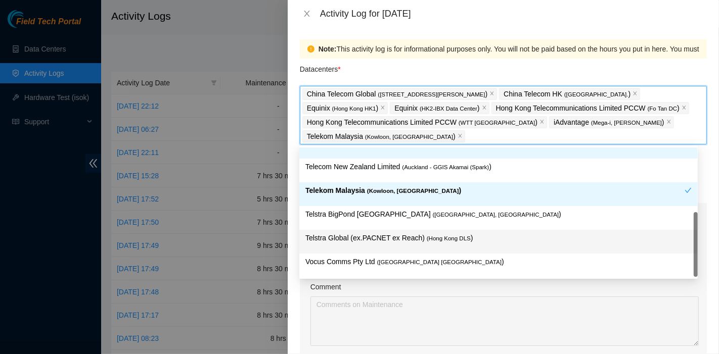
click at [468, 237] on p "Telstra Global (ex.PACNET ex Reach) ( Hong Kong DLS )" at bounding box center [498, 239] width 386 height 12
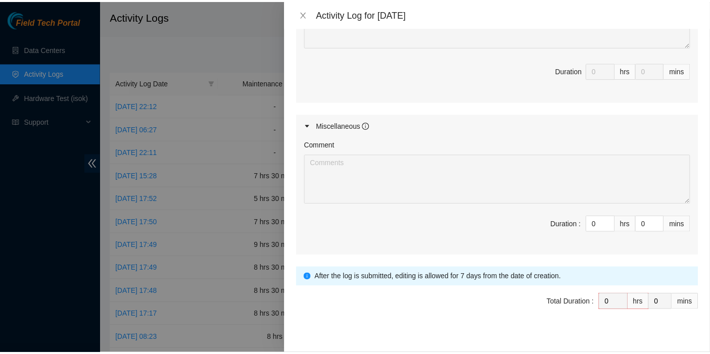
scroll to position [518, 0]
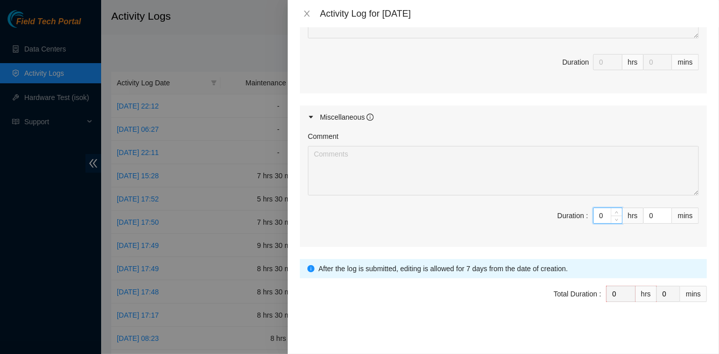
drag, startPoint x: 595, startPoint y: 214, endPoint x: 581, endPoint y: 214, distance: 14.2
click at [582, 214] on span "Duration : 0 hrs 0 mins" at bounding box center [503, 222] width 391 height 28
type input "9"
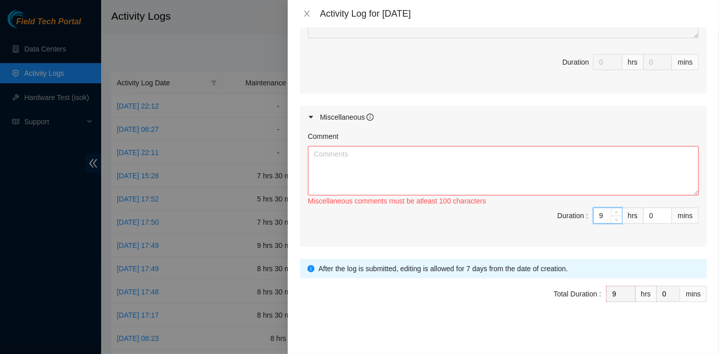
type input "9"
type input "3"
type input "30"
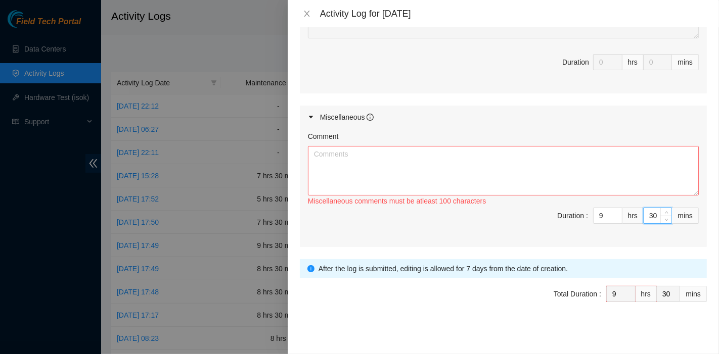
type input "30"
click at [330, 152] on textarea "Comment" at bounding box center [503, 171] width 391 height 50
paste textarea "Comment Comment Comment Comment Comment Comment Comment .RMA Documentation and …"
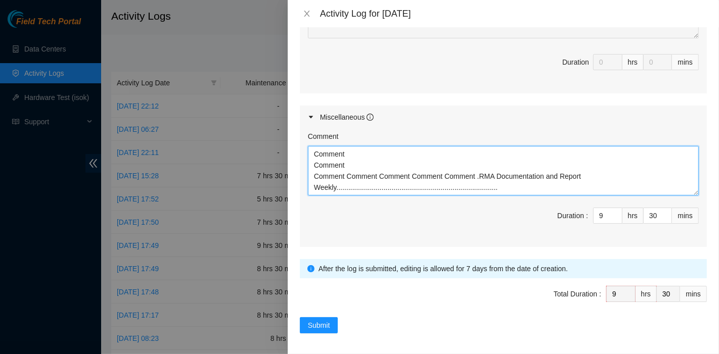
type textarea "Comment Comment Comment Comment Comment Comment Comment .RMA Documentation and …"
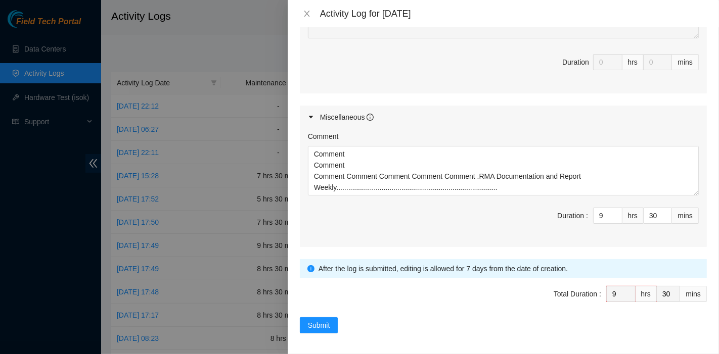
click at [330, 311] on span "Total Duration : 9 hrs 30 mins" at bounding box center [503, 300] width 407 height 28
click at [330, 317] on button "Submit" at bounding box center [319, 325] width 38 height 16
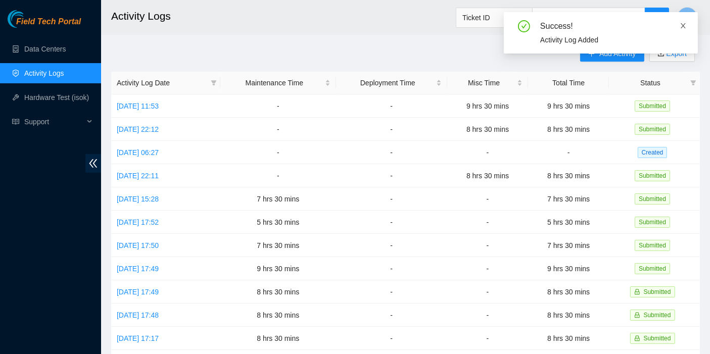
click at [683, 22] on icon "close" at bounding box center [683, 25] width 7 height 7
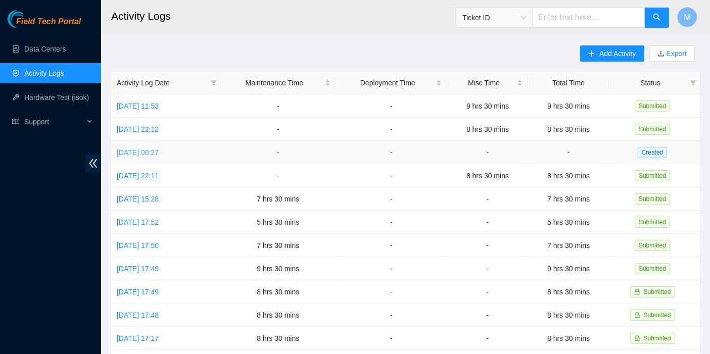
click at [150, 151] on link "Wed, 20 Aug 2025 06:27" at bounding box center [138, 153] width 42 height 8
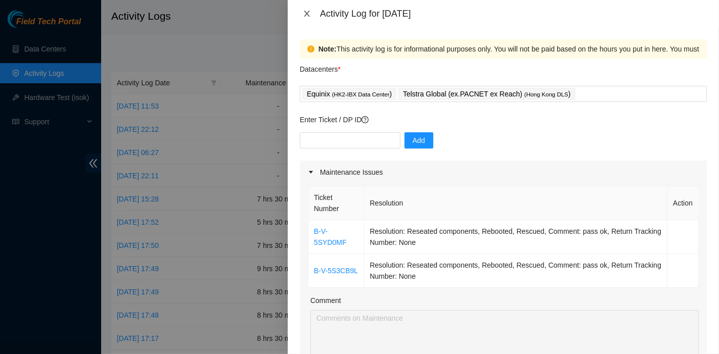
click at [310, 14] on icon "close" at bounding box center [307, 14] width 8 height 8
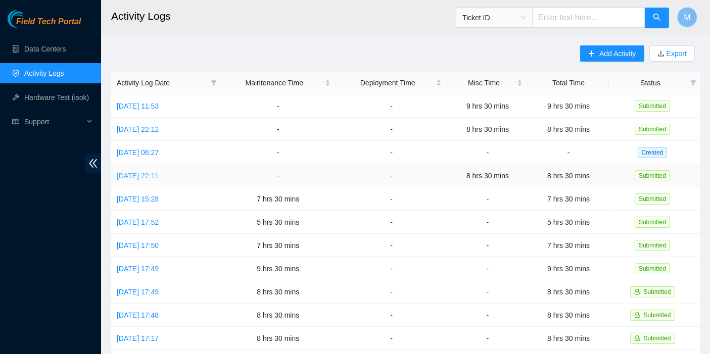
click at [159, 174] on link "Tue, 19 Aug 2025 22:11" at bounding box center [138, 176] width 42 height 8
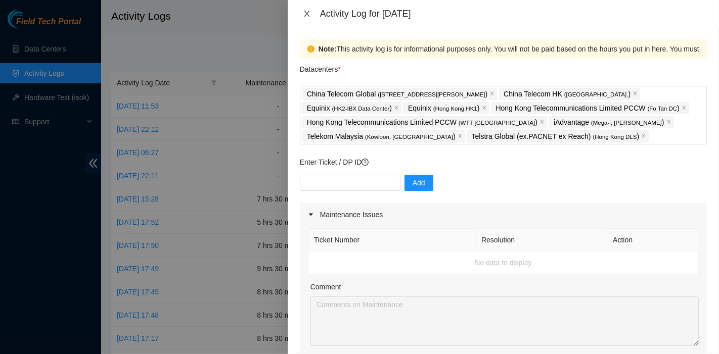
click at [310, 14] on icon "close" at bounding box center [307, 14] width 8 height 8
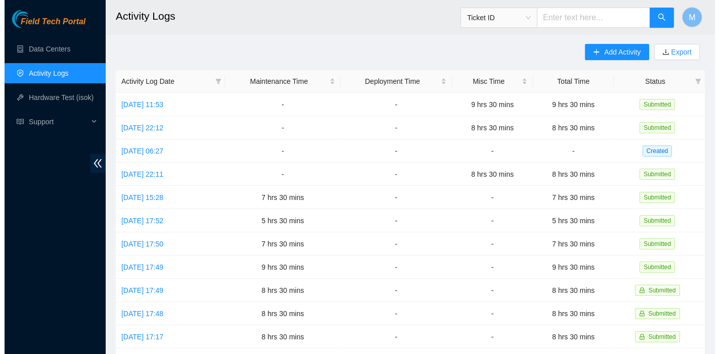
scroll to position [0, 0]
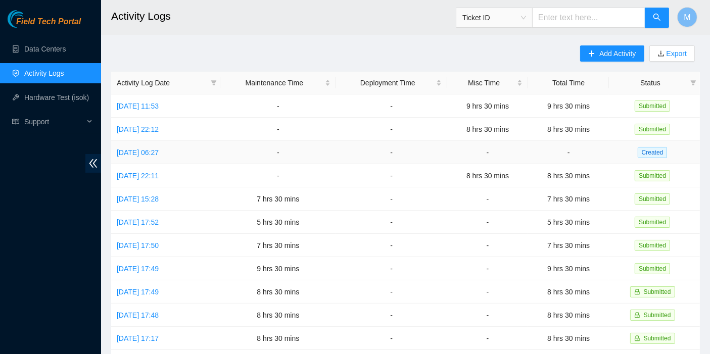
click at [158, 160] on td "Wed, 20 Aug 2025 06:27" at bounding box center [165, 152] width 109 height 23
click at [159, 152] on link "Wed, 20 Aug 2025 06:27" at bounding box center [138, 153] width 42 height 8
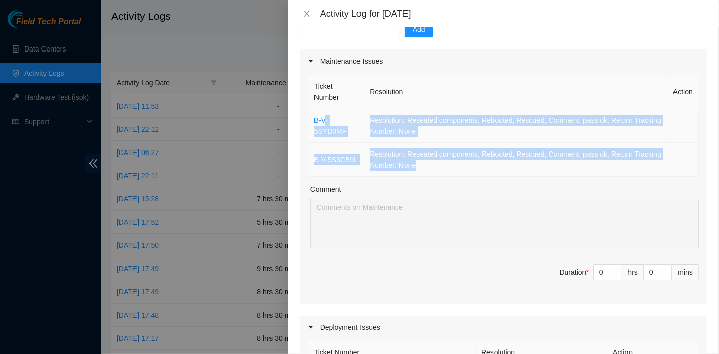
scroll to position [111, 0]
drag, startPoint x: 429, startPoint y: 170, endPoint x: 307, endPoint y: 123, distance: 130.1
click at [308, 123] on tbody "B-V-5SYD0MF Resolution: Reseated components, Rebooted, Rescued, Comment: pass o…" at bounding box center [503, 143] width 390 height 68
copy tbody "B-V-5SYD0MF Resolution: Reseated components, Rebooted, Rescued, Comment: pass o…"
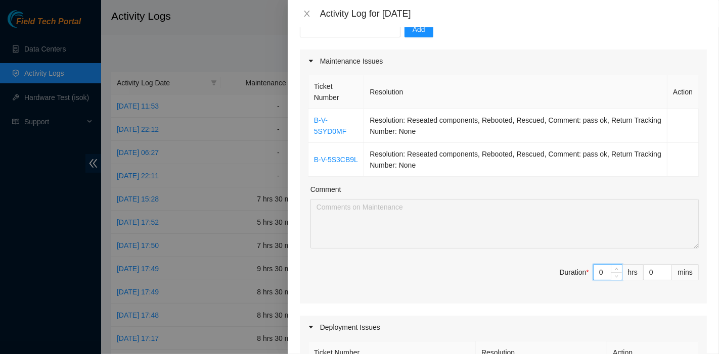
drag, startPoint x: 597, startPoint y: 272, endPoint x: 568, endPoint y: 269, distance: 29.4
click at [567, 270] on span "Duration * 0 hrs 0 mins" at bounding box center [503, 278] width 391 height 28
type input "7"
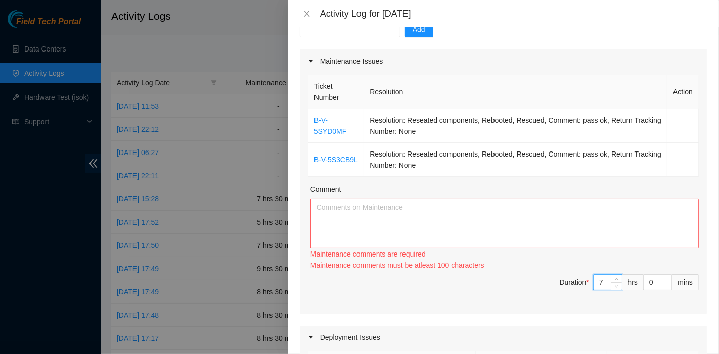
type input "7"
click at [393, 231] on textarea "Comment" at bounding box center [504, 224] width 388 height 50
paste textarea "B-V-5SYD0MF Resolution: Reseated components, Rebooted, Rescued, Comment: pass o…"
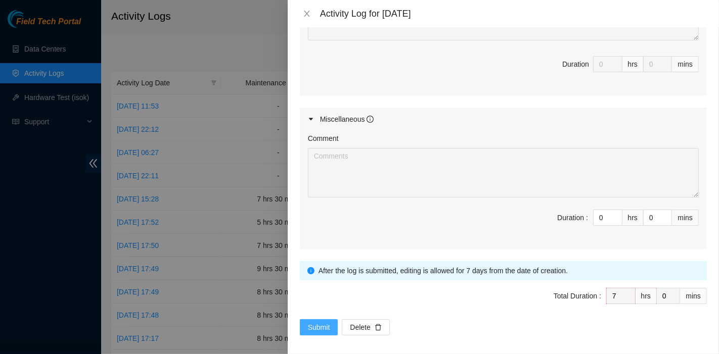
scroll to position [532, 0]
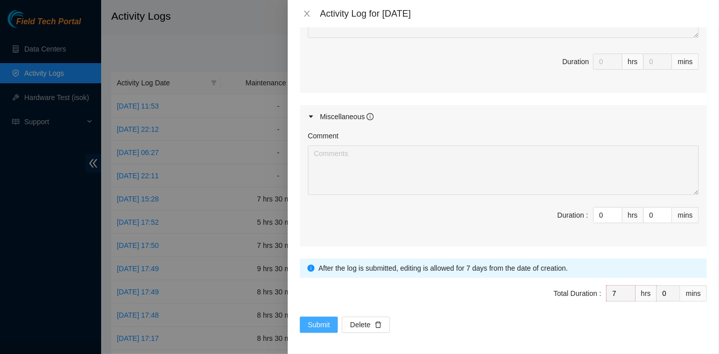
type textarea "B-V-5SYD0MF Resolution: Reseated components, Rebooted, Rescued, Comment: pass o…"
click at [329, 317] on button "Submit" at bounding box center [319, 325] width 38 height 16
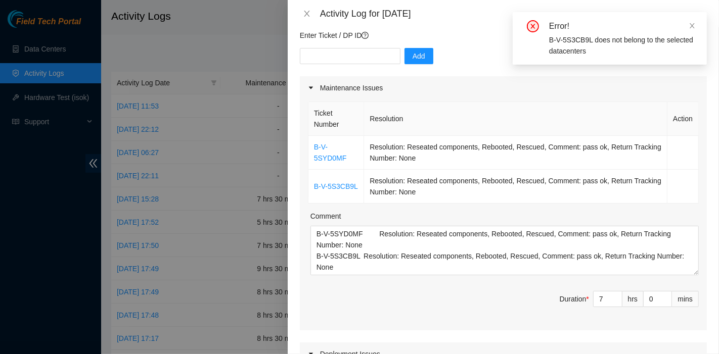
scroll to position [84, 0]
click at [694, 23] on icon "close" at bounding box center [691, 25] width 7 height 7
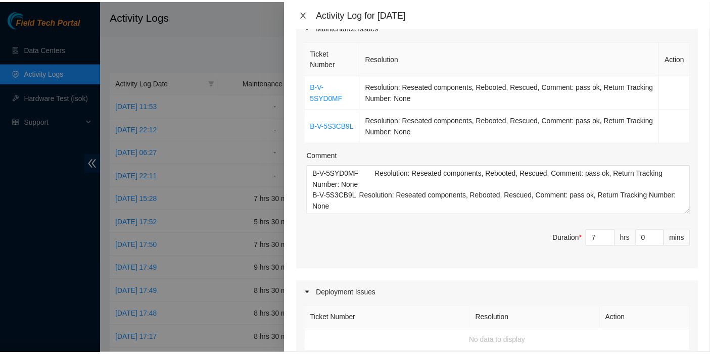
scroll to position [143, 0]
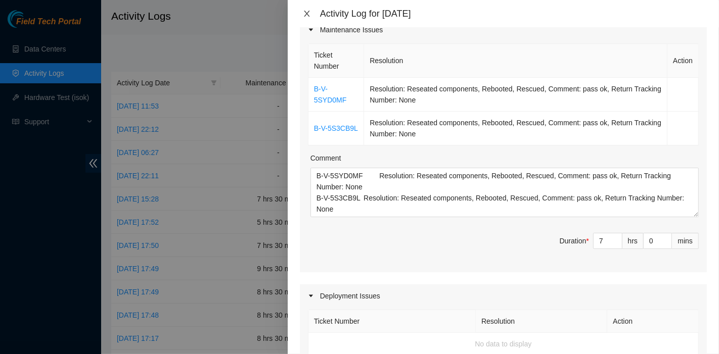
click at [305, 12] on icon "close" at bounding box center [307, 14] width 6 height 6
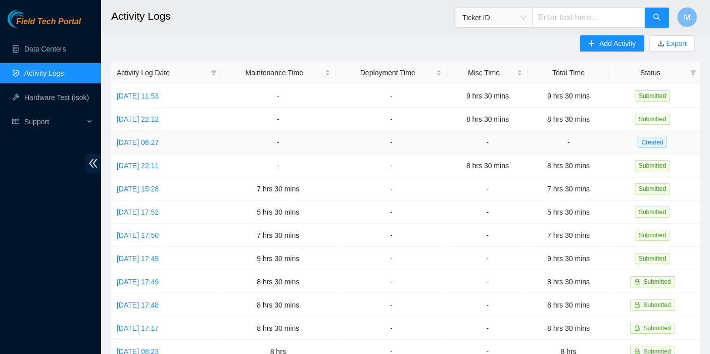
scroll to position [0, 0]
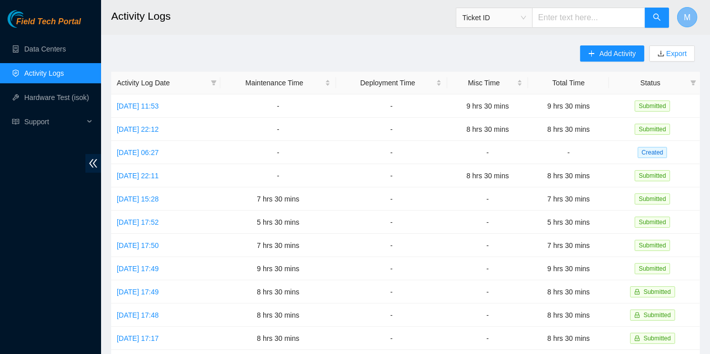
click at [692, 15] on button "M" at bounding box center [687, 17] width 20 height 20
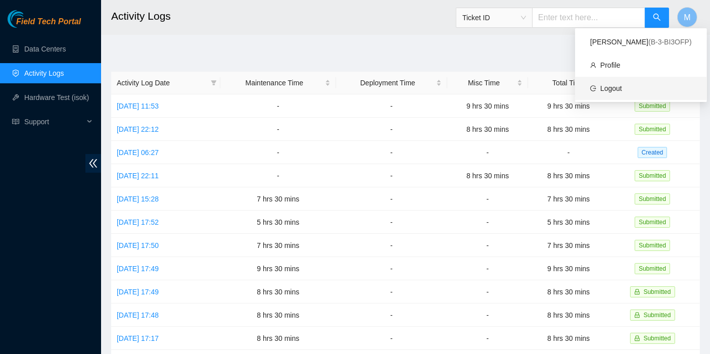
click at [622, 84] on link "Logout" at bounding box center [611, 88] width 22 height 8
